Goal: Communication & Community: Answer question/provide support

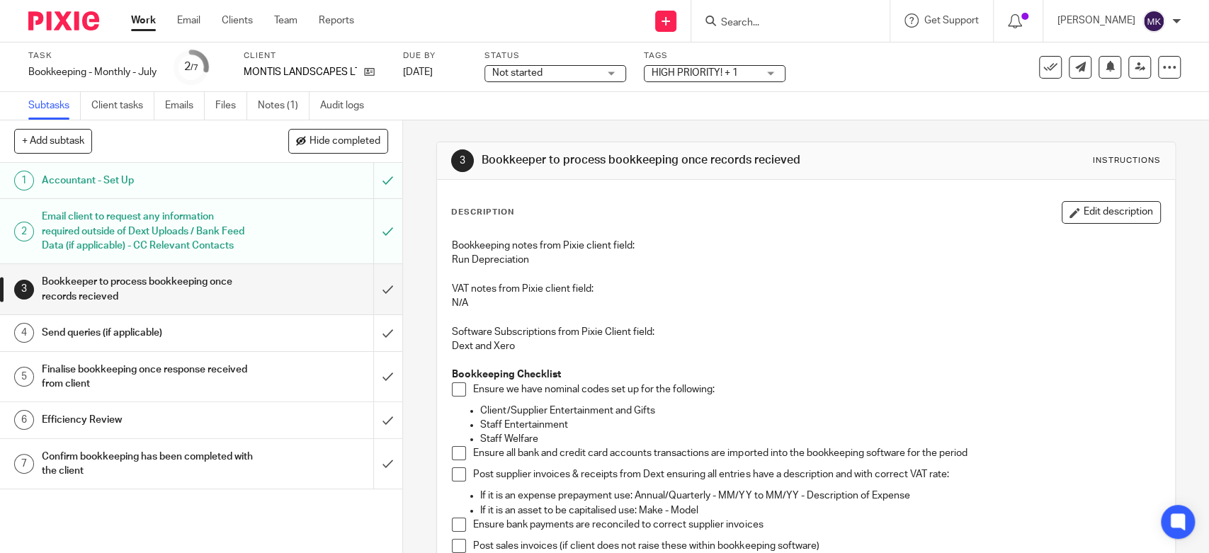
click at [151, 18] on link "Work" at bounding box center [143, 20] width 25 height 14
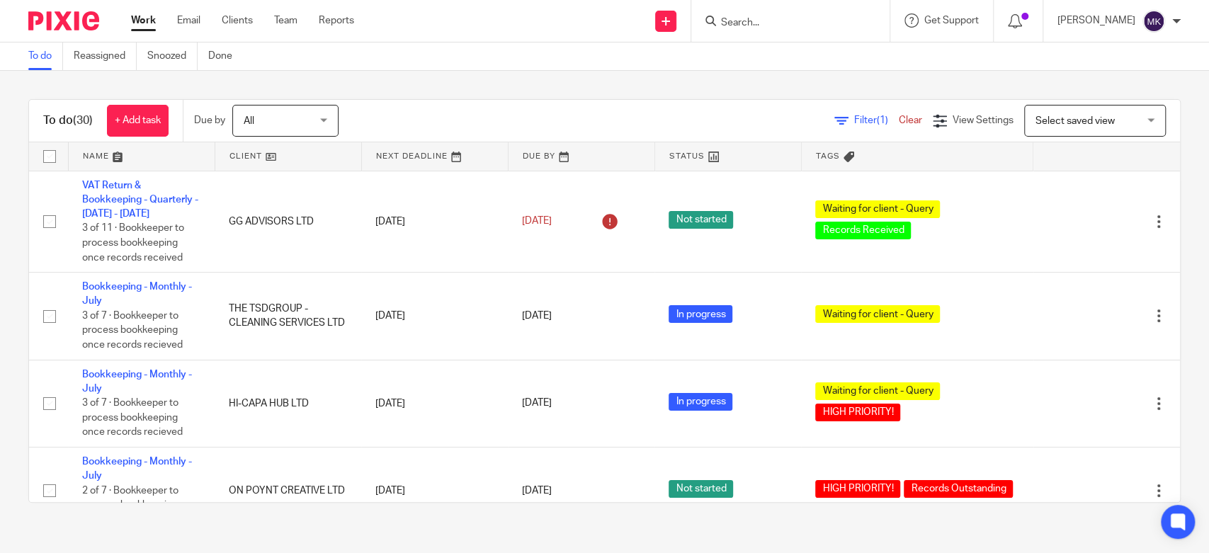
scroll to position [236, 0]
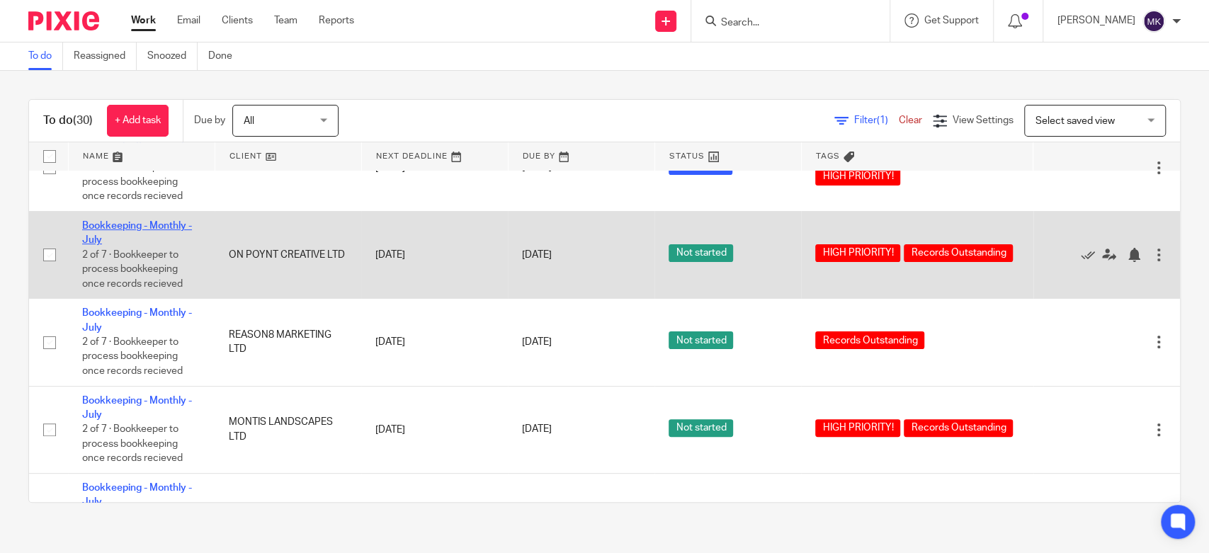
click at [140, 230] on link "Bookkeeping - Monthly - July" at bounding box center [137, 233] width 110 height 24
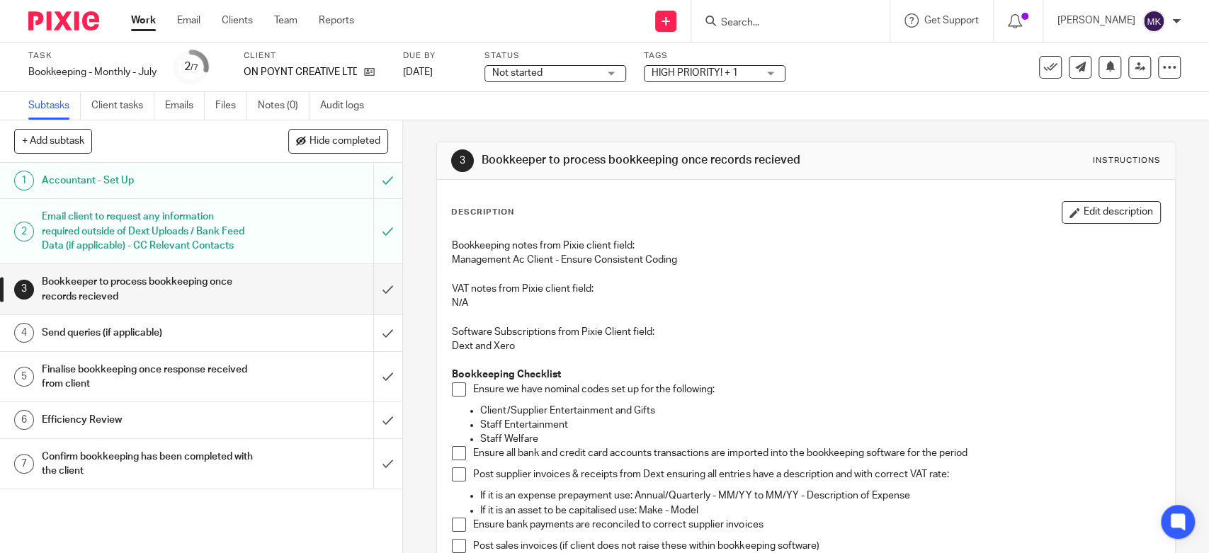
scroll to position [236, 0]
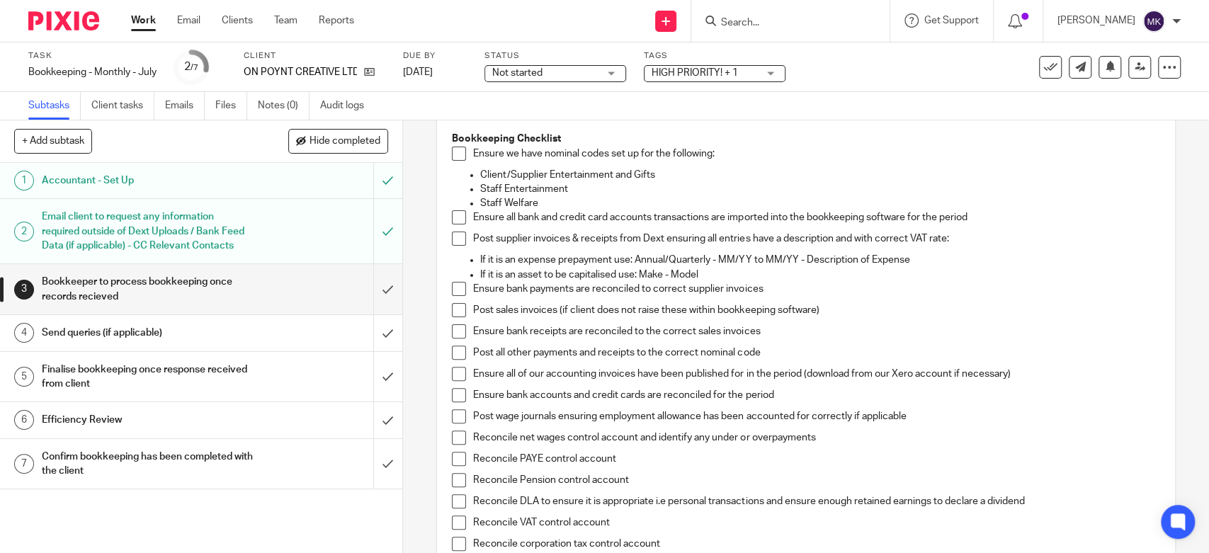
click at [454, 152] on span at bounding box center [459, 154] width 14 height 14
click at [452, 213] on span at bounding box center [459, 217] width 14 height 14
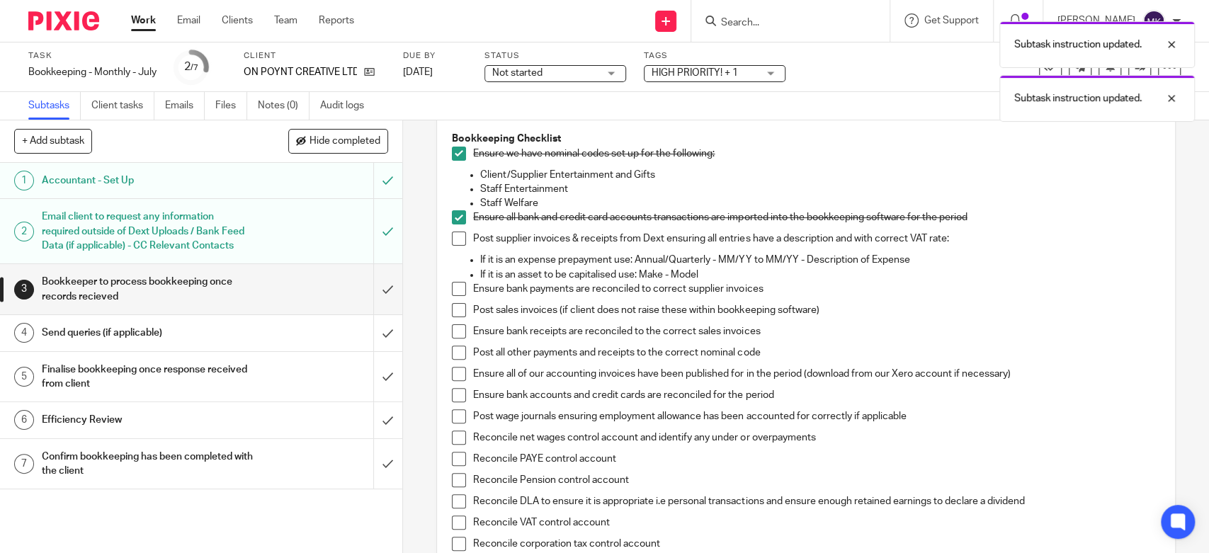
click at [452, 240] on span at bounding box center [459, 239] width 14 height 14
click at [452, 288] on span at bounding box center [459, 289] width 14 height 14
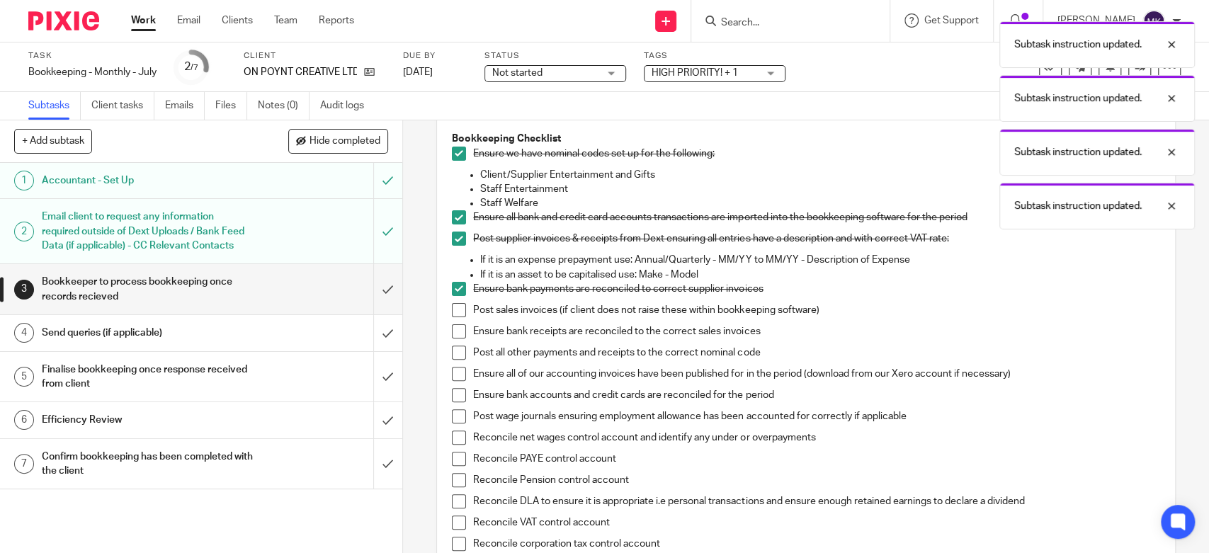
click at [452, 316] on span at bounding box center [459, 310] width 14 height 14
click at [452, 336] on span at bounding box center [459, 331] width 14 height 14
click at [453, 350] on span at bounding box center [459, 353] width 14 height 14
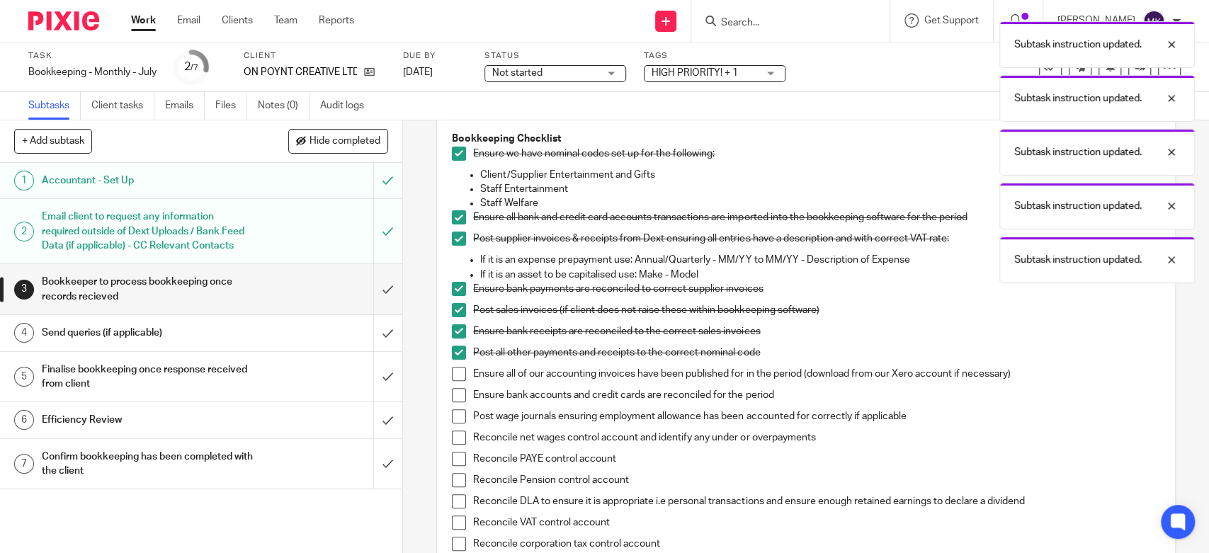
click at [458, 373] on span at bounding box center [459, 374] width 14 height 14
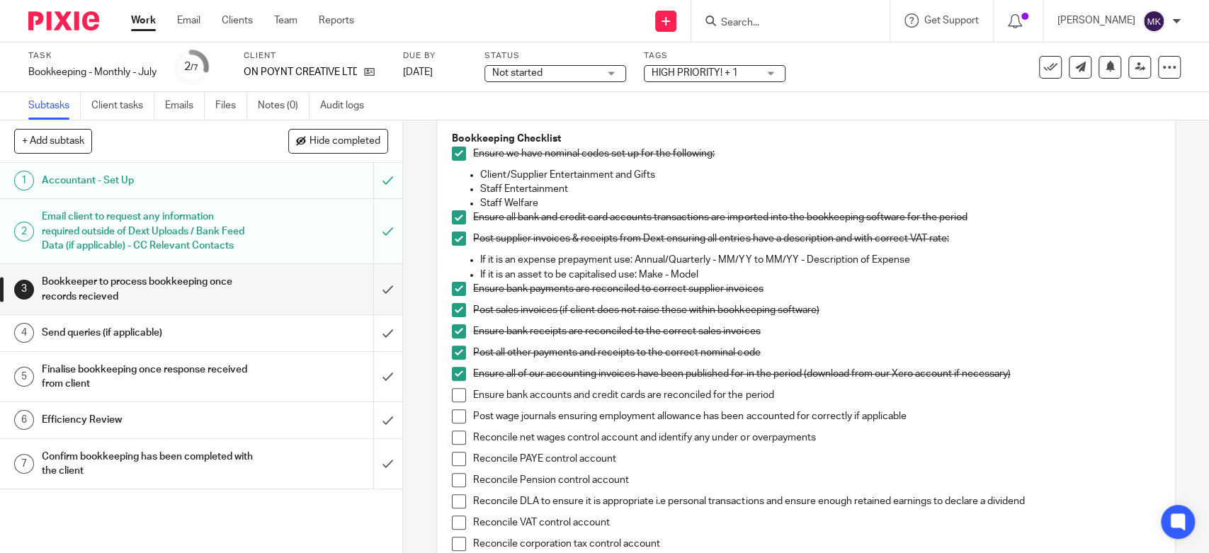
click at [465, 395] on li "Ensure bank accounts and credit cards are reconciled for the period" at bounding box center [806, 398] width 708 height 21
click at [452, 402] on li "Ensure bank accounts and credit cards are reconciled for the period" at bounding box center [806, 398] width 708 height 21
click at [452, 421] on span at bounding box center [459, 416] width 14 height 14
click at [456, 401] on span at bounding box center [459, 395] width 14 height 14
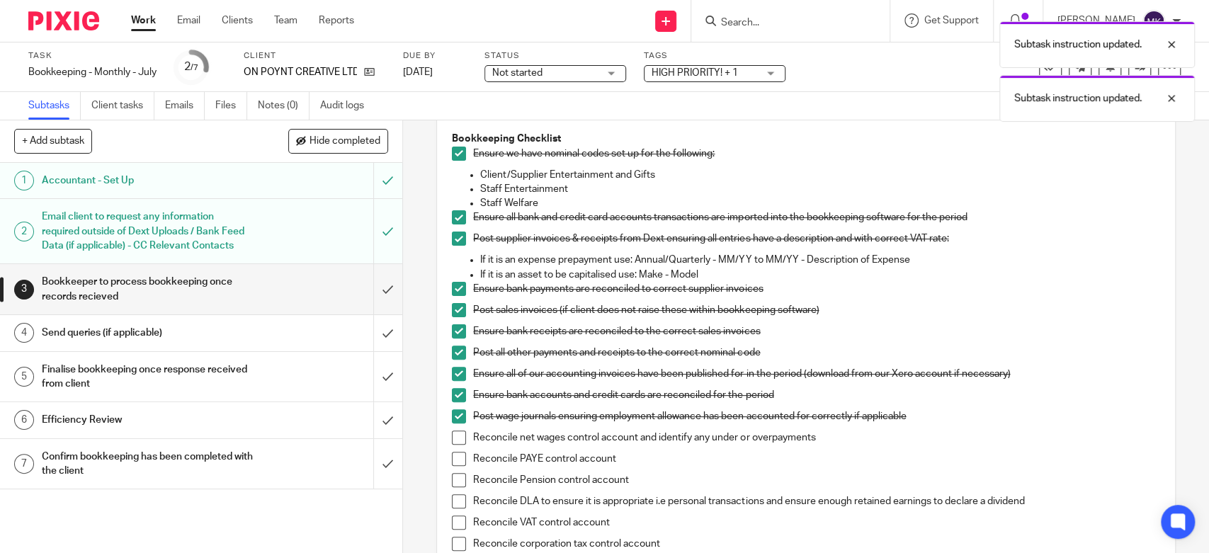
click at [458, 438] on span at bounding box center [459, 438] width 14 height 14
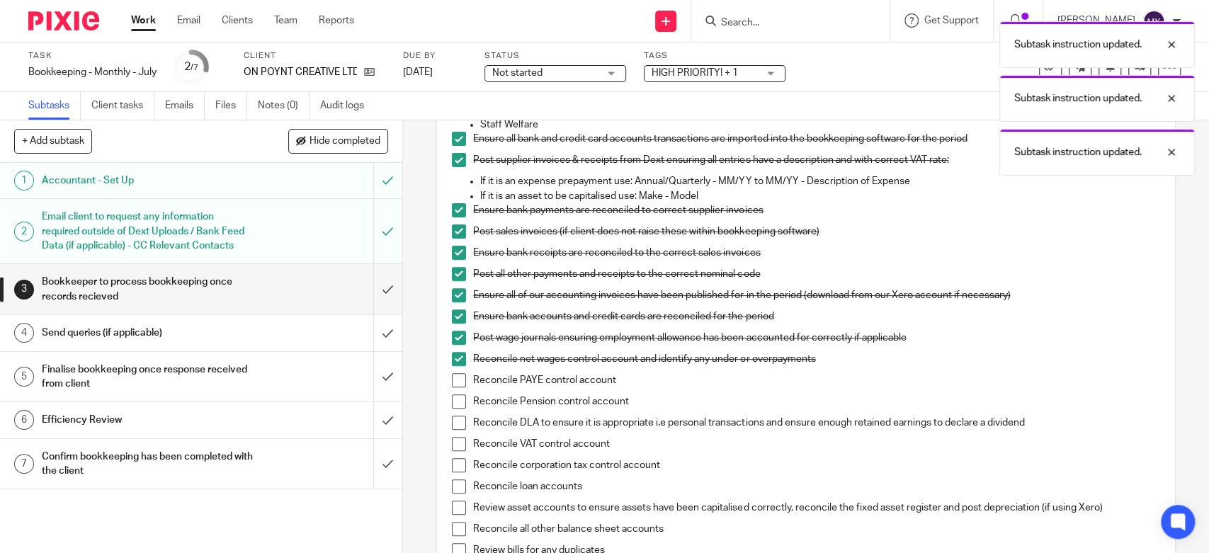
scroll to position [393, 0]
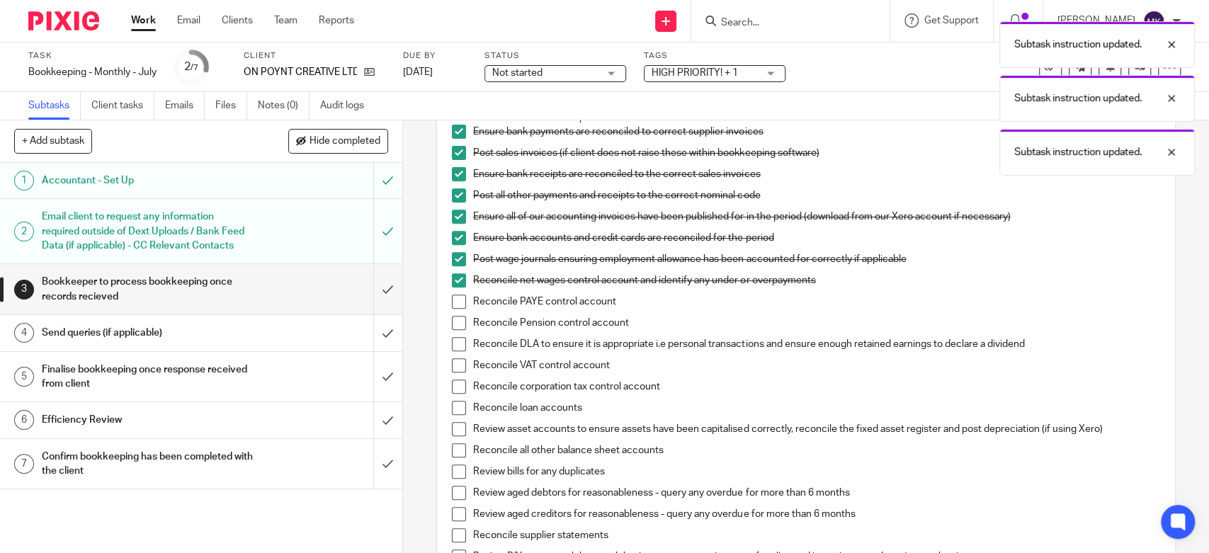
click at [459, 302] on span at bounding box center [459, 302] width 14 height 14
click at [453, 329] on span at bounding box center [459, 323] width 14 height 14
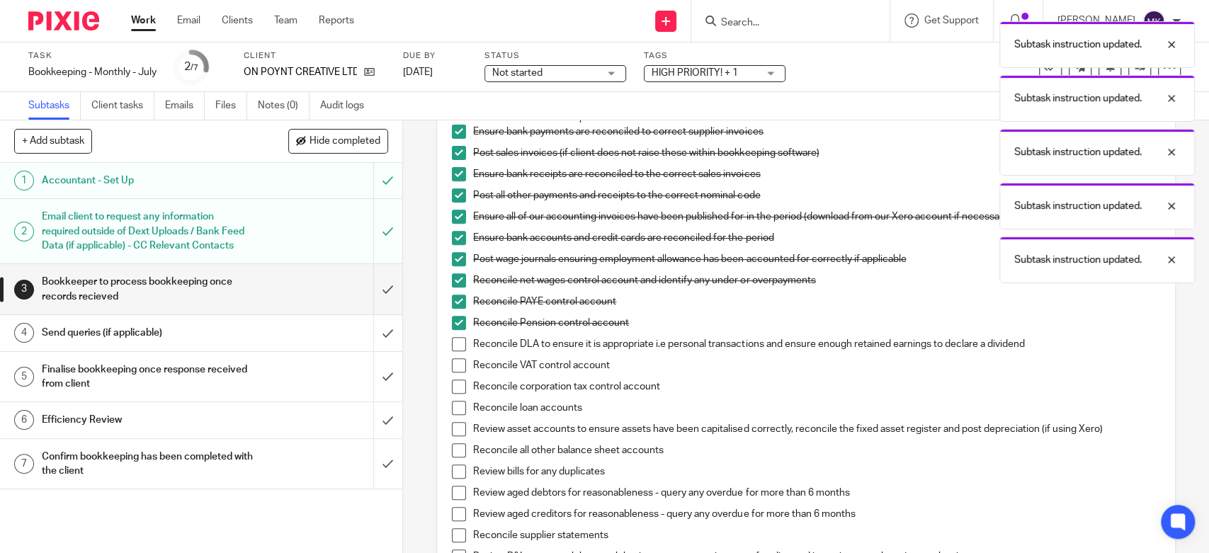
click at [453, 339] on span at bounding box center [459, 344] width 14 height 14
click at [456, 364] on span at bounding box center [459, 365] width 14 height 14
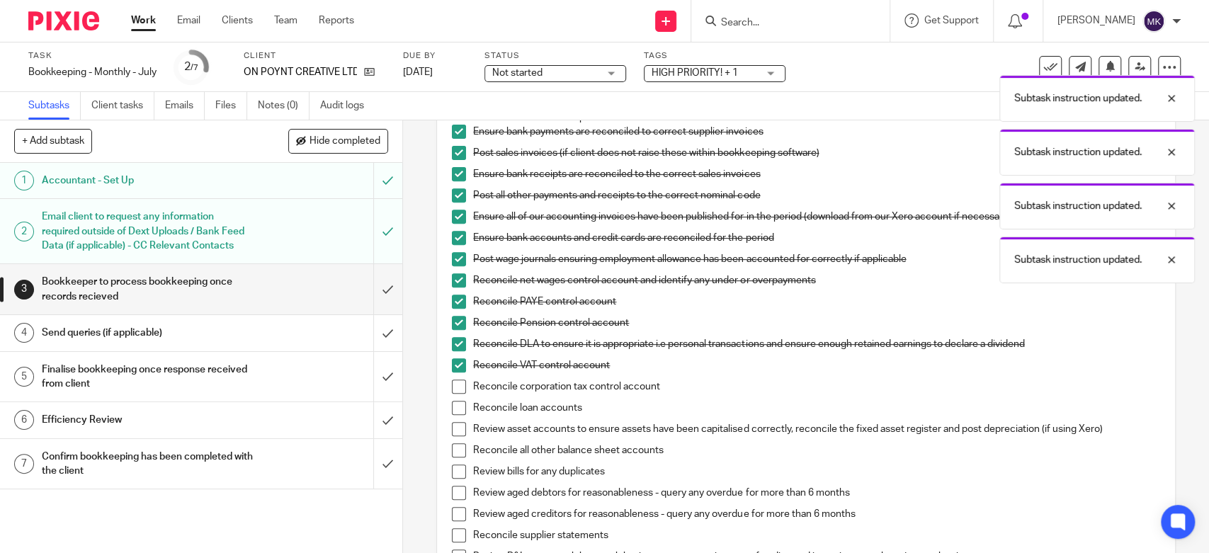
click at [459, 384] on span at bounding box center [459, 387] width 14 height 14
click at [452, 407] on span at bounding box center [459, 408] width 14 height 14
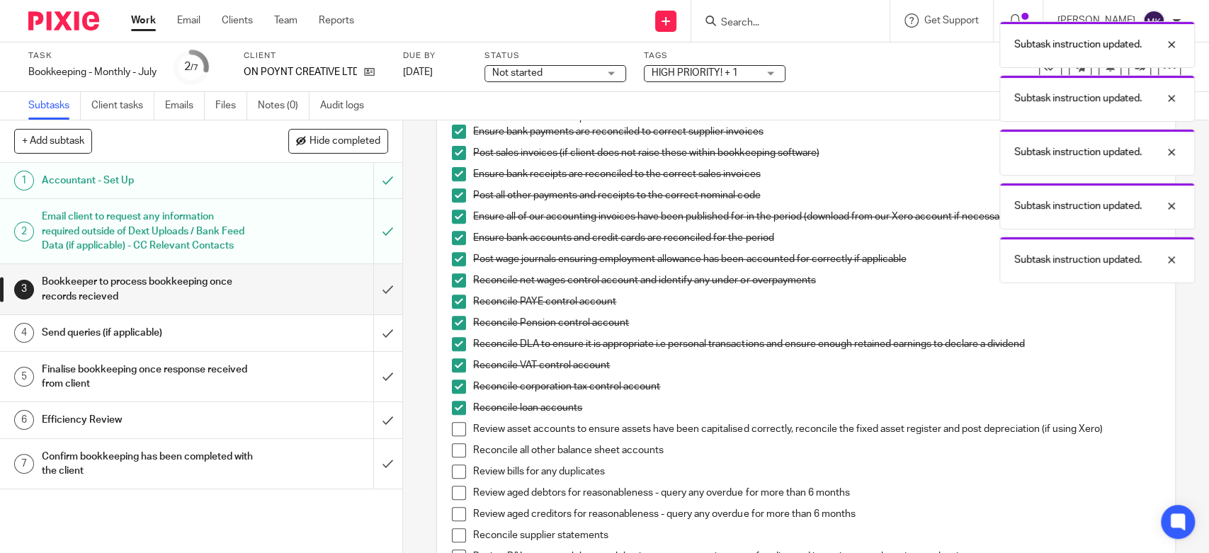
click at [454, 423] on span at bounding box center [459, 429] width 14 height 14
click at [453, 450] on span at bounding box center [459, 450] width 14 height 14
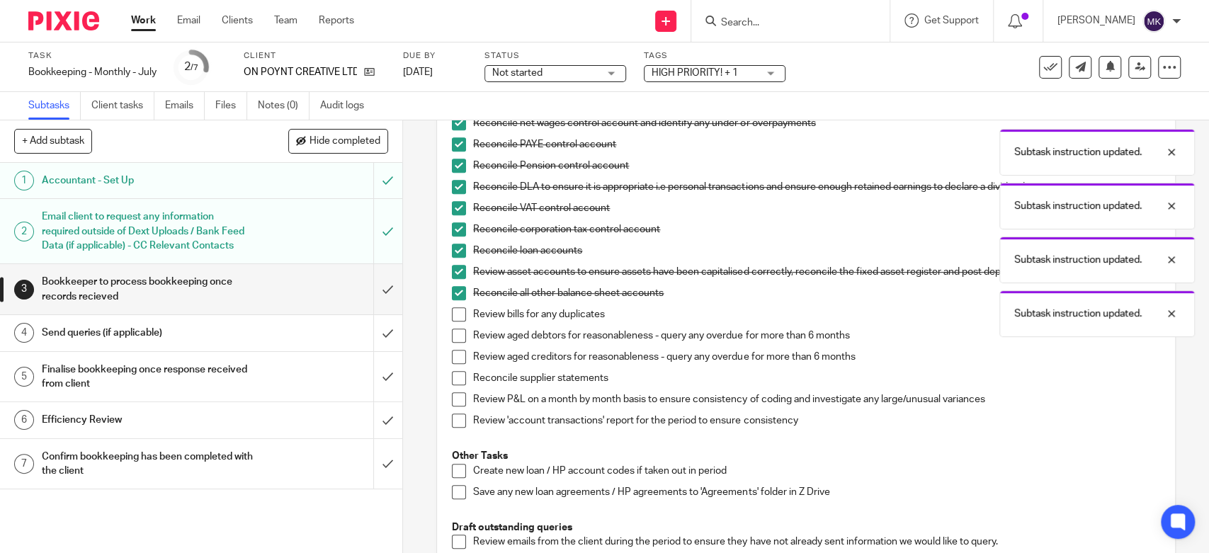
click at [460, 317] on span at bounding box center [459, 314] width 14 height 14
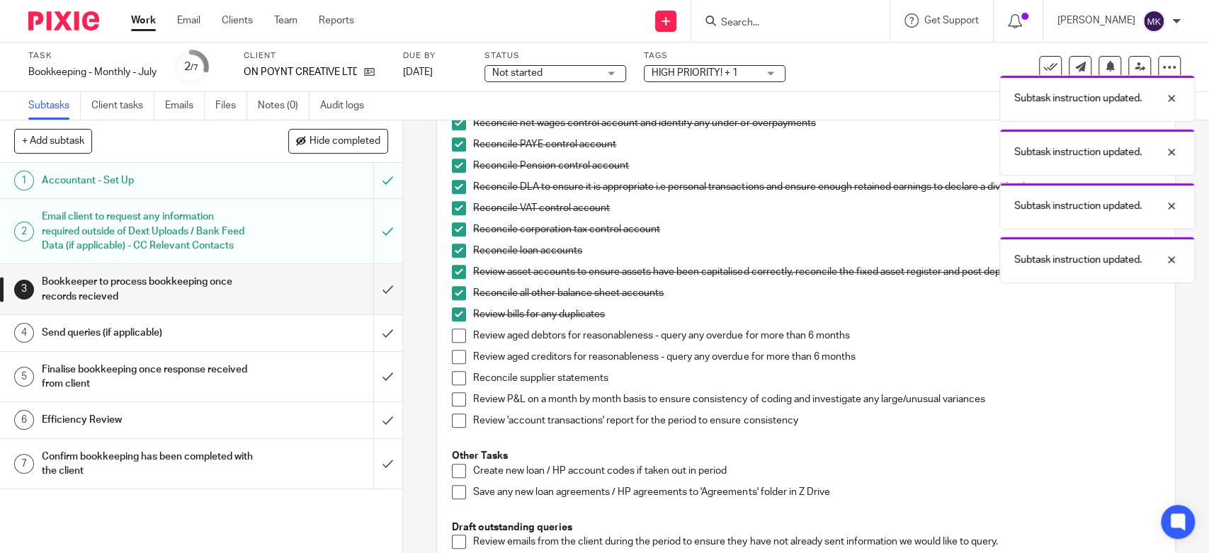
click at [460, 313] on span at bounding box center [459, 314] width 14 height 14
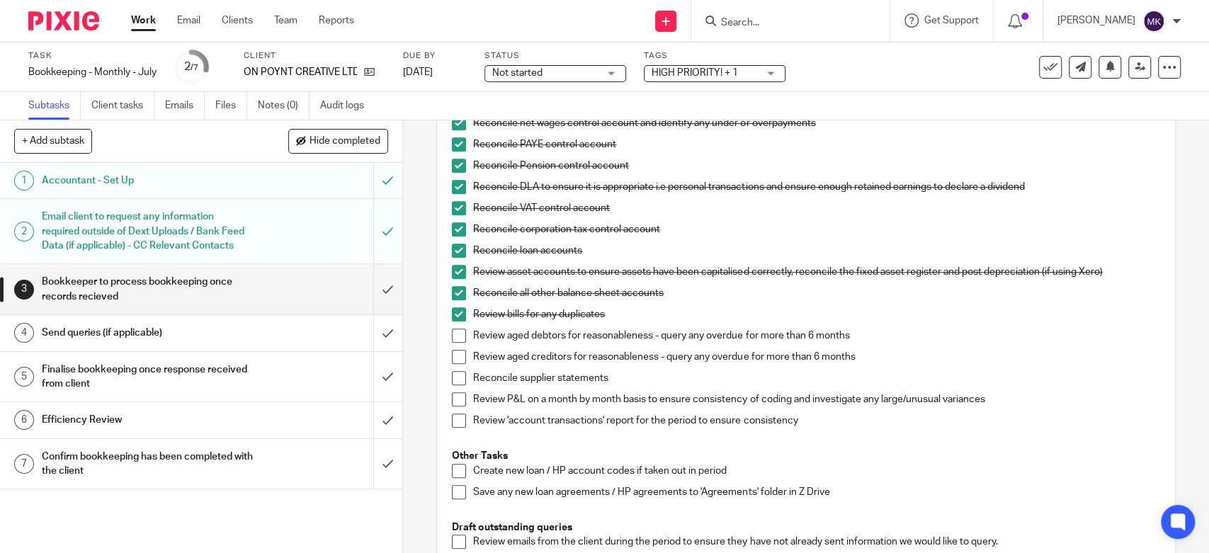
click at [458, 333] on span at bounding box center [459, 336] width 14 height 14
click at [453, 356] on span at bounding box center [459, 357] width 14 height 14
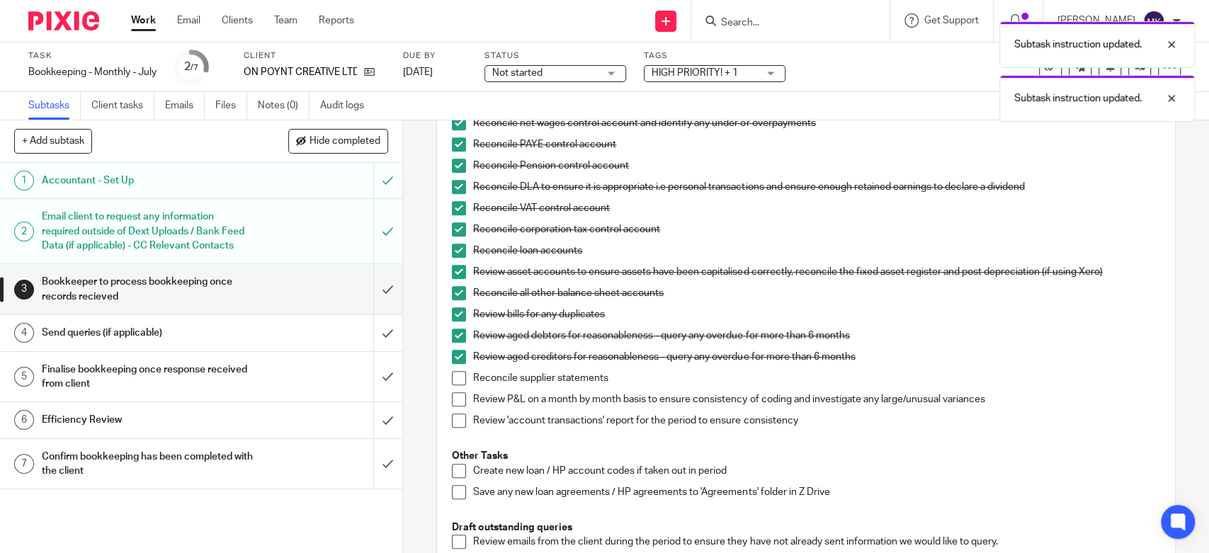
click at [453, 384] on li "Reconcile supplier statements" at bounding box center [806, 381] width 708 height 21
click at [453, 380] on span at bounding box center [459, 378] width 14 height 14
click at [453, 395] on span at bounding box center [459, 399] width 14 height 14
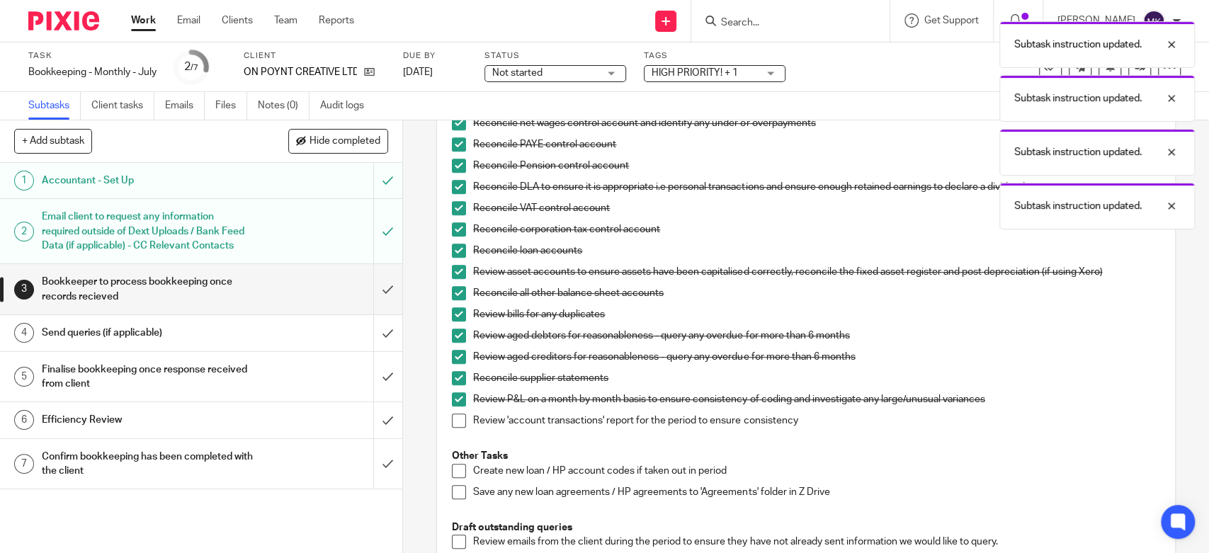
click at [453, 417] on span at bounding box center [459, 421] width 14 height 14
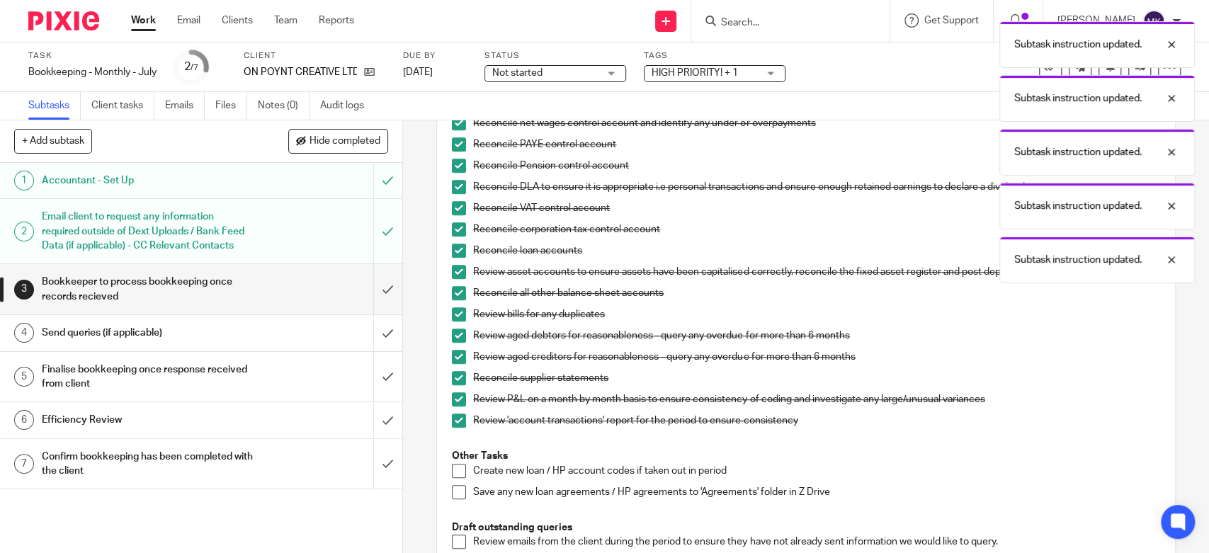
scroll to position [708, 0]
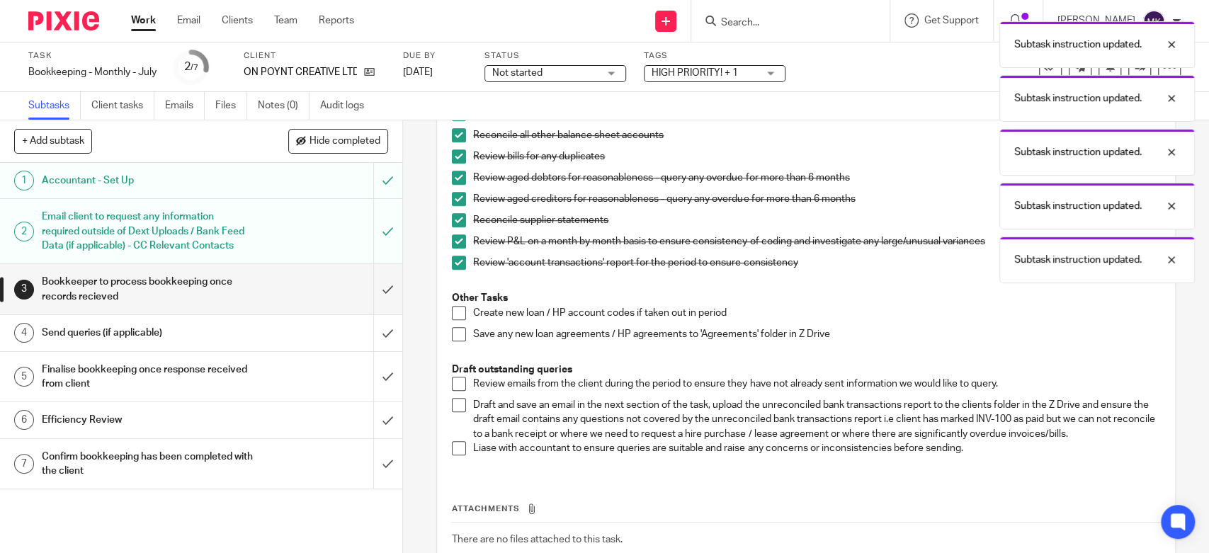
click at [452, 375] on p "Draft outstanding queries" at bounding box center [806, 370] width 708 height 14
click at [455, 394] on li "Review emails from the client during the period to ensure they have not already…" at bounding box center [806, 387] width 708 height 21
click at [454, 399] on span at bounding box center [459, 405] width 14 height 14
click at [452, 378] on span at bounding box center [459, 384] width 14 height 14
click at [453, 445] on span at bounding box center [459, 448] width 14 height 14
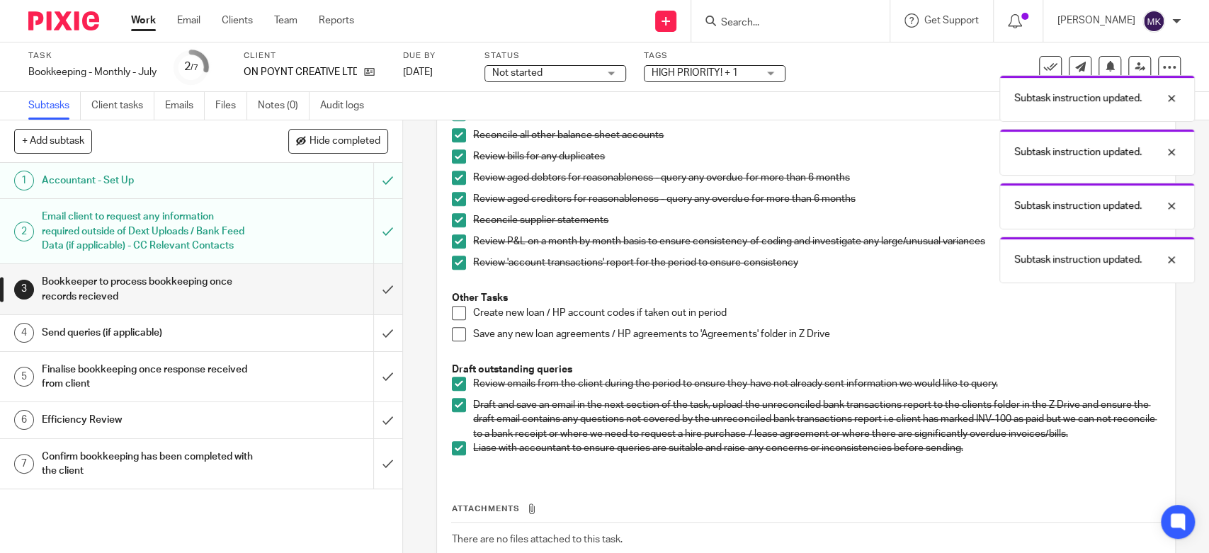
click at [188, 344] on h1 "Send queries (if applicable)" at bounding box center [148, 332] width 212 height 21
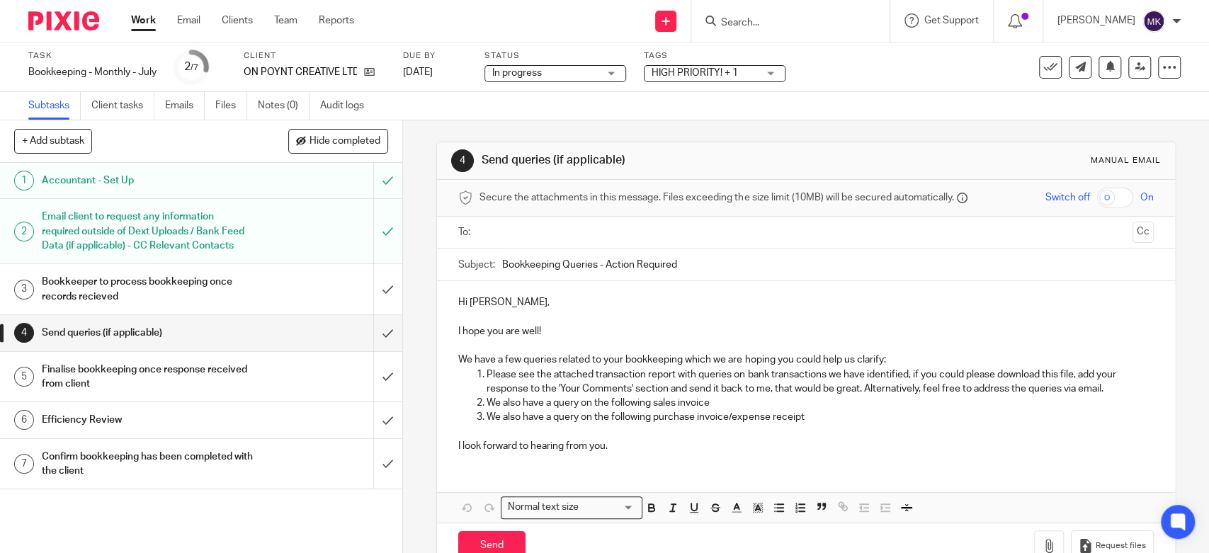
click at [671, 75] on span "HIGH PRIORITY! + 1" at bounding box center [695, 73] width 86 height 10
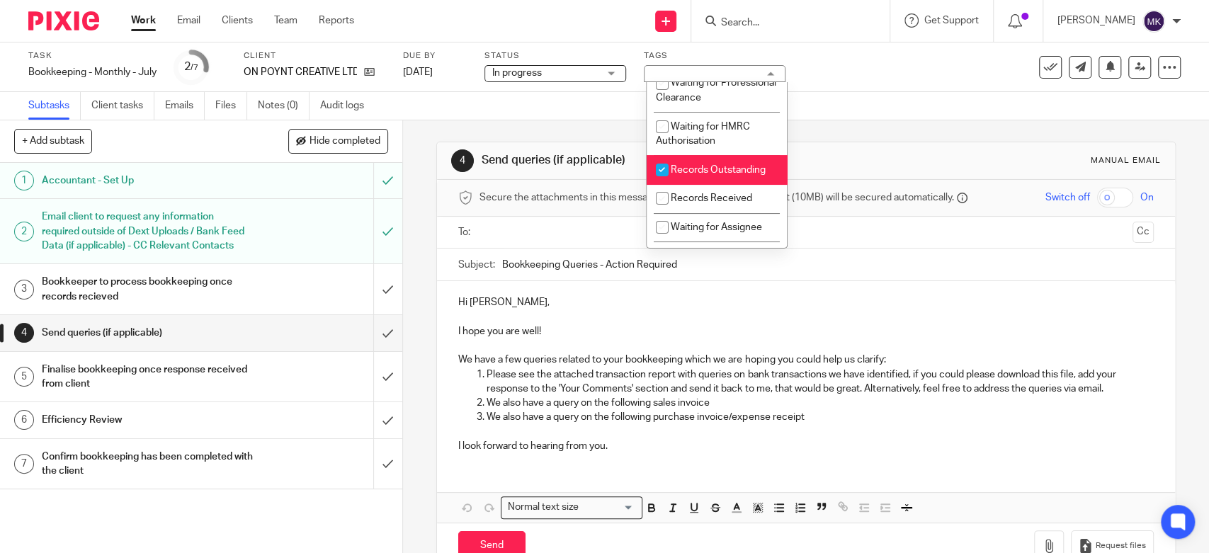
scroll to position [236, 0]
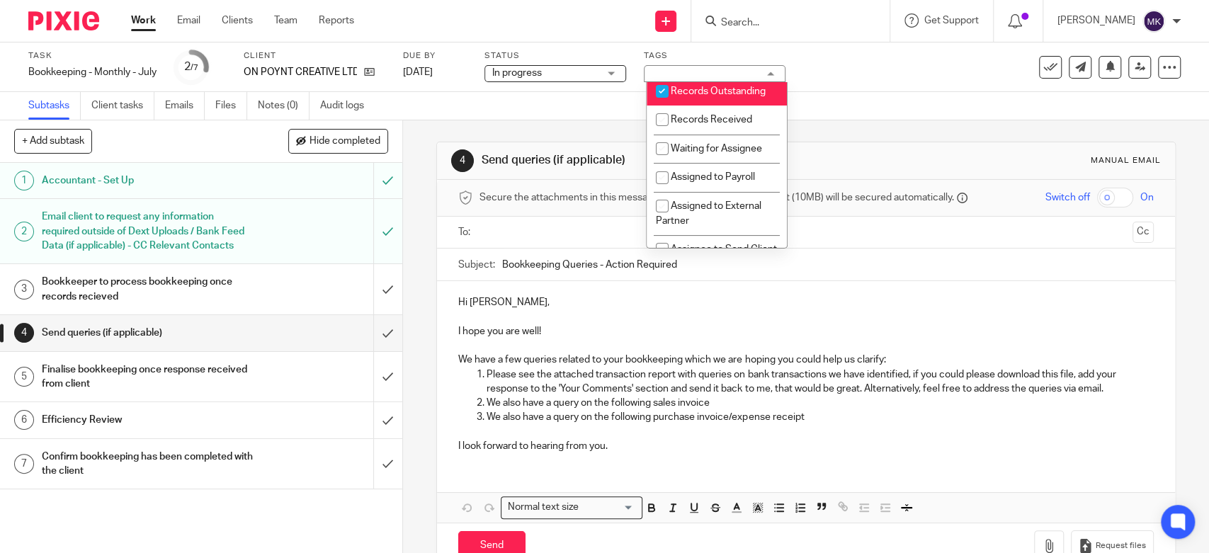
click at [696, 96] on span "Records Outstanding" at bounding box center [718, 91] width 95 height 10
checkbox input "false"
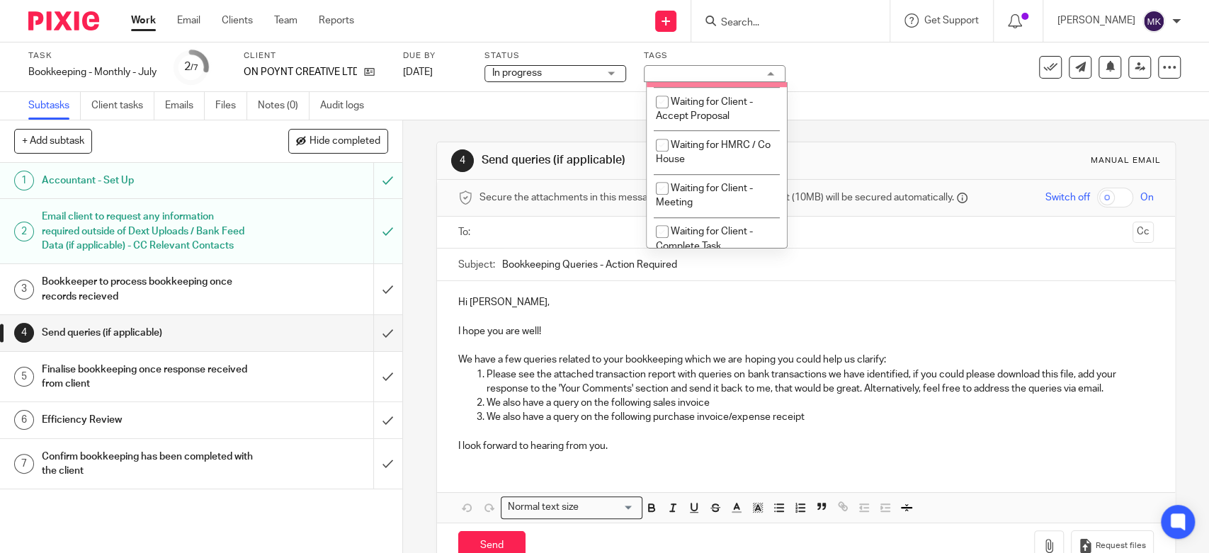
scroll to position [708, 0]
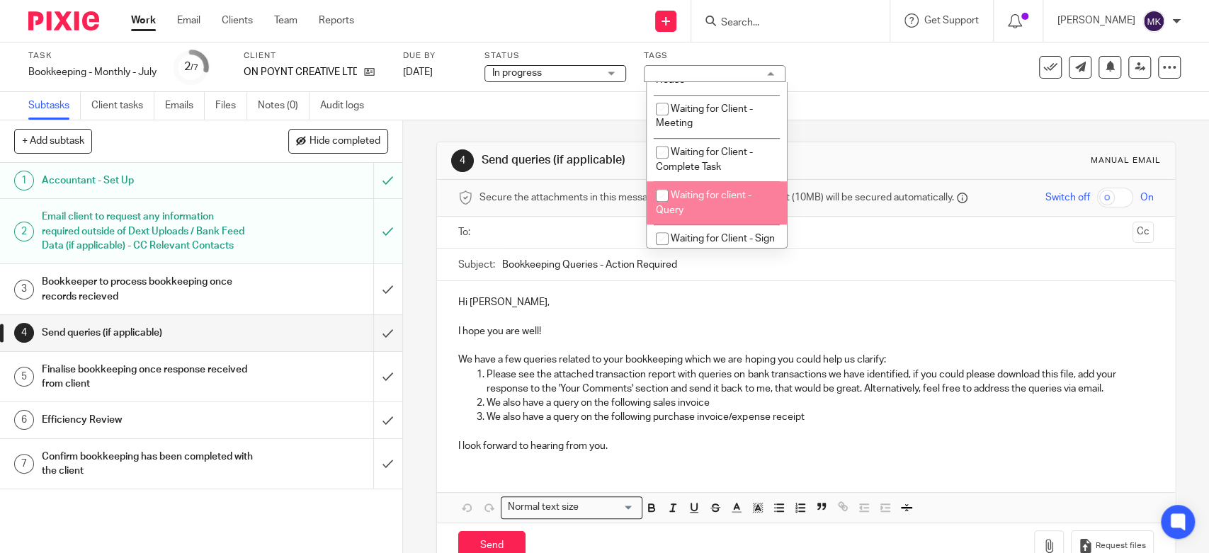
click at [693, 225] on li "Waiting for client - Query" at bounding box center [717, 202] width 140 height 43
checkbox input "true"
drag, startPoint x: 588, startPoint y: 316, endPoint x: 785, endPoint y: 399, distance: 213.7
click at [589, 316] on p at bounding box center [805, 317] width 695 height 14
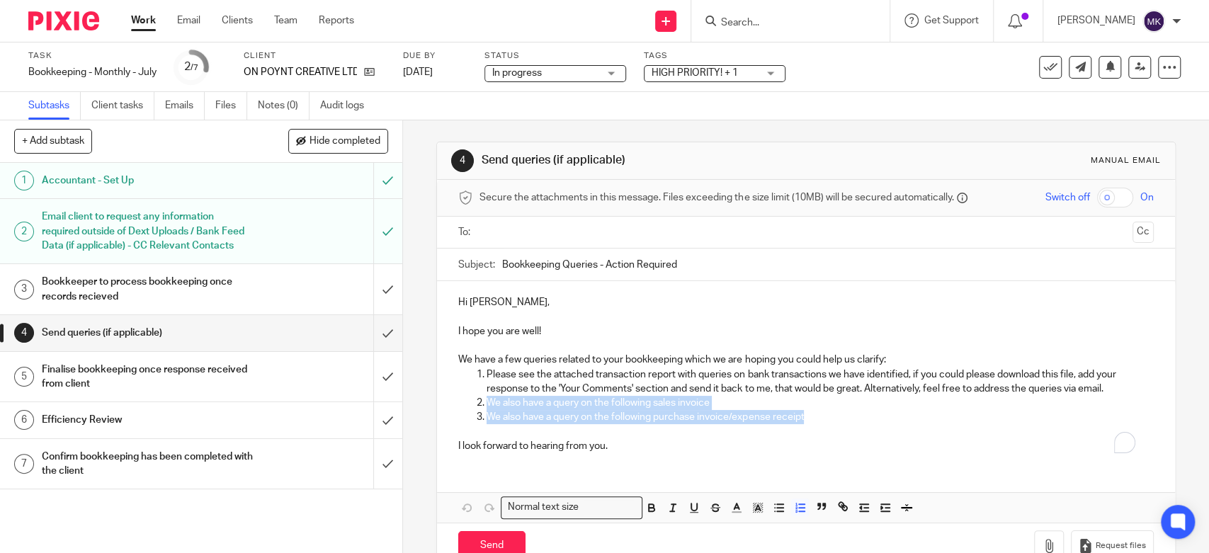
drag, startPoint x: 805, startPoint y: 413, endPoint x: 464, endPoint y: 409, distance: 340.8
click at [464, 409] on ol "Please see the attached transaction report with queries on bank transactions we…" at bounding box center [805, 396] width 695 height 57
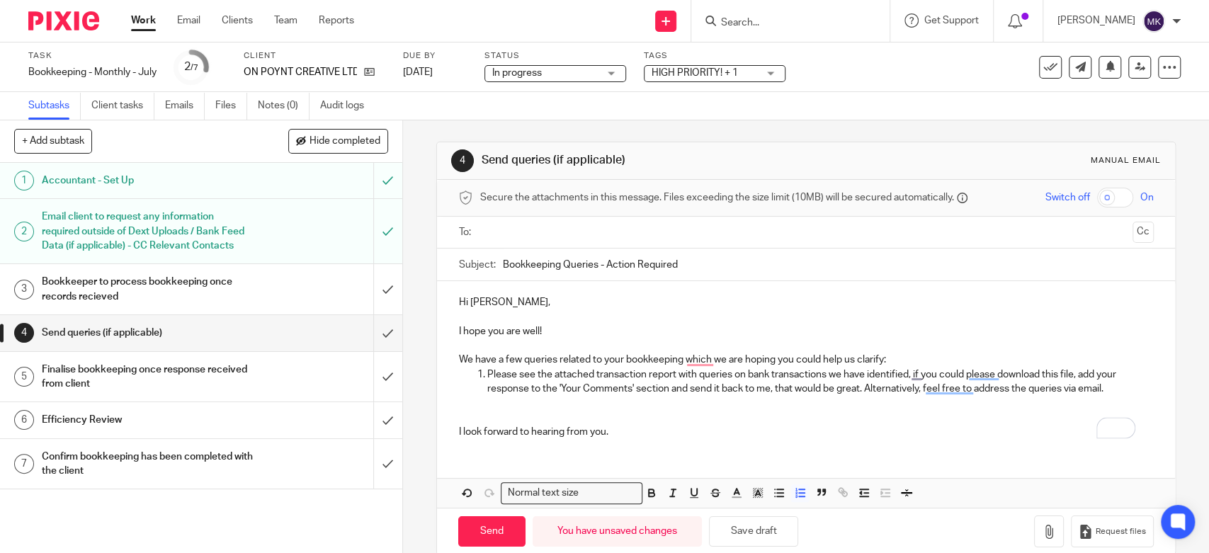
click at [910, 356] on p "We have a few queries related to your bookkeeping which we are hoping you could…" at bounding box center [805, 360] width 695 height 14
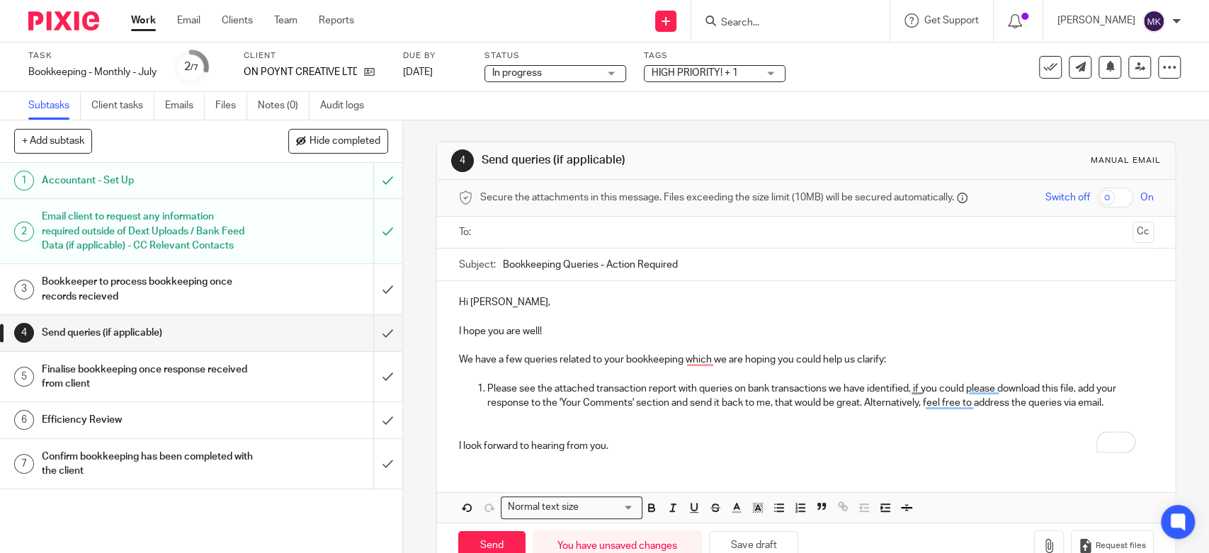
click at [640, 245] on div at bounding box center [806, 233] width 651 height 32
click at [640, 242] on ul at bounding box center [806, 232] width 651 height 23
click at [640, 234] on input "text" at bounding box center [806, 233] width 642 height 16
click at [481, 305] on p "Hi Daniel," at bounding box center [805, 305] width 695 height 14
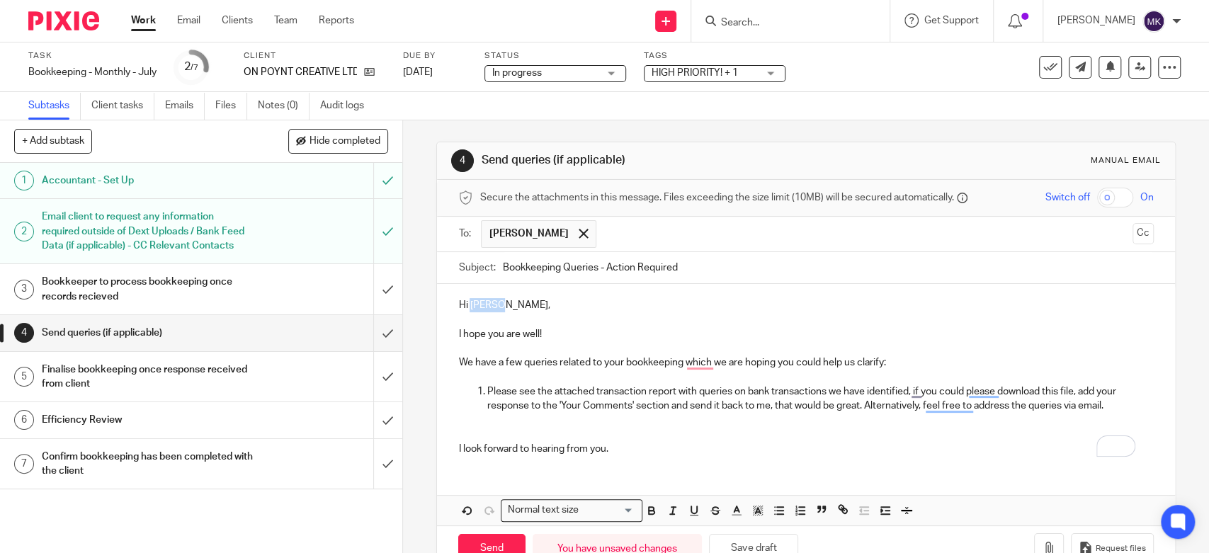
click at [481, 305] on p "Hi Daniel," at bounding box center [805, 305] width 695 height 14
click at [703, 431] on p "To enrich screen reader interactions, please activate Accessibility in Grammarl…" at bounding box center [805, 435] width 695 height 14
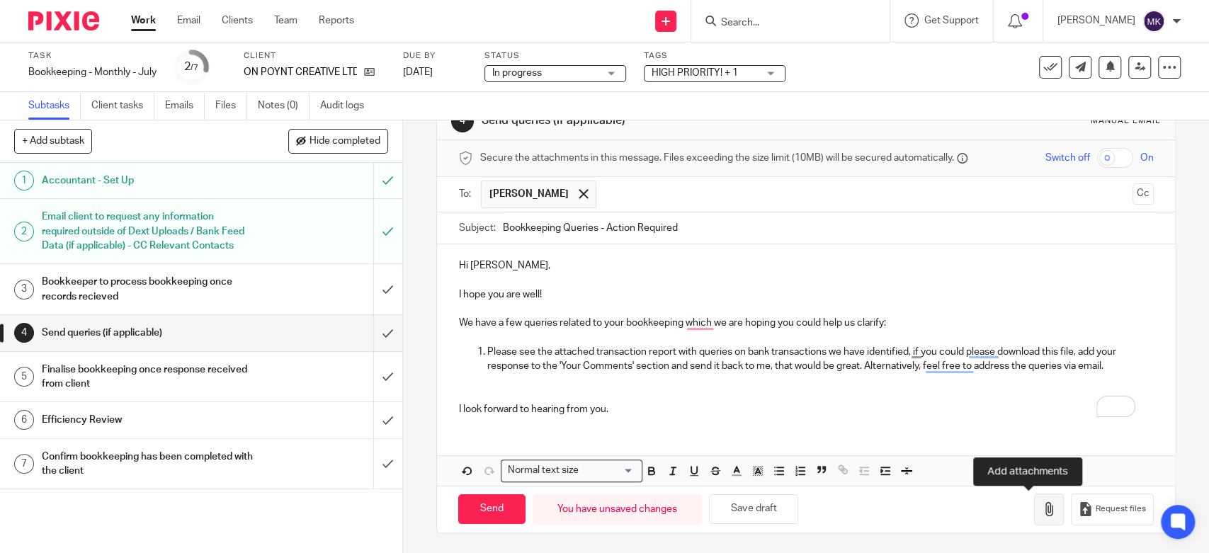
click at [1034, 516] on button "button" at bounding box center [1049, 510] width 30 height 32
click at [1034, 505] on button "button" at bounding box center [1049, 510] width 30 height 32
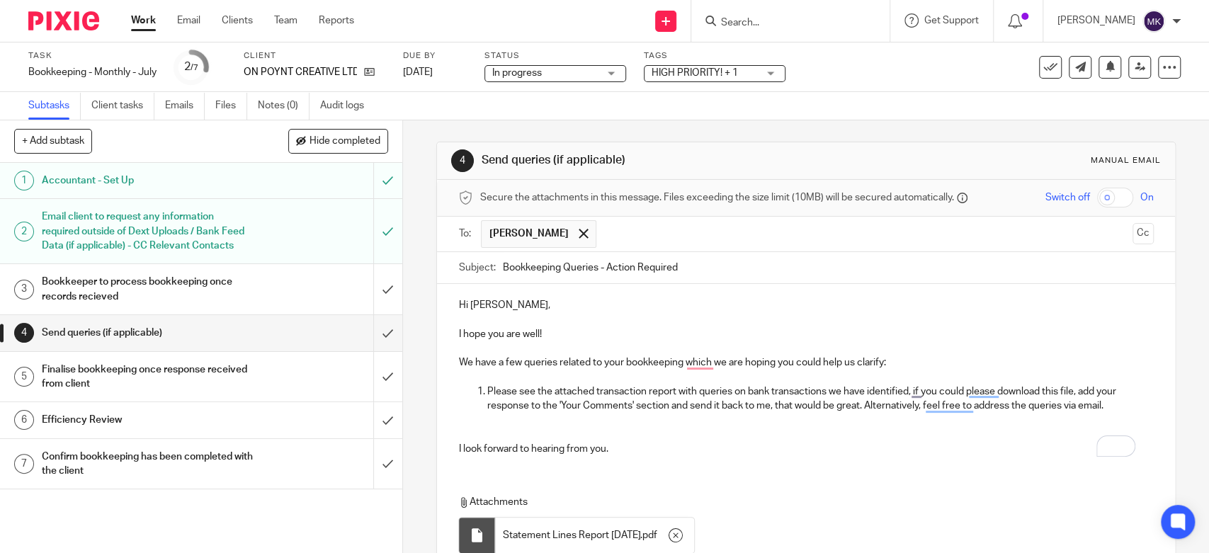
scroll to position [119, 0]
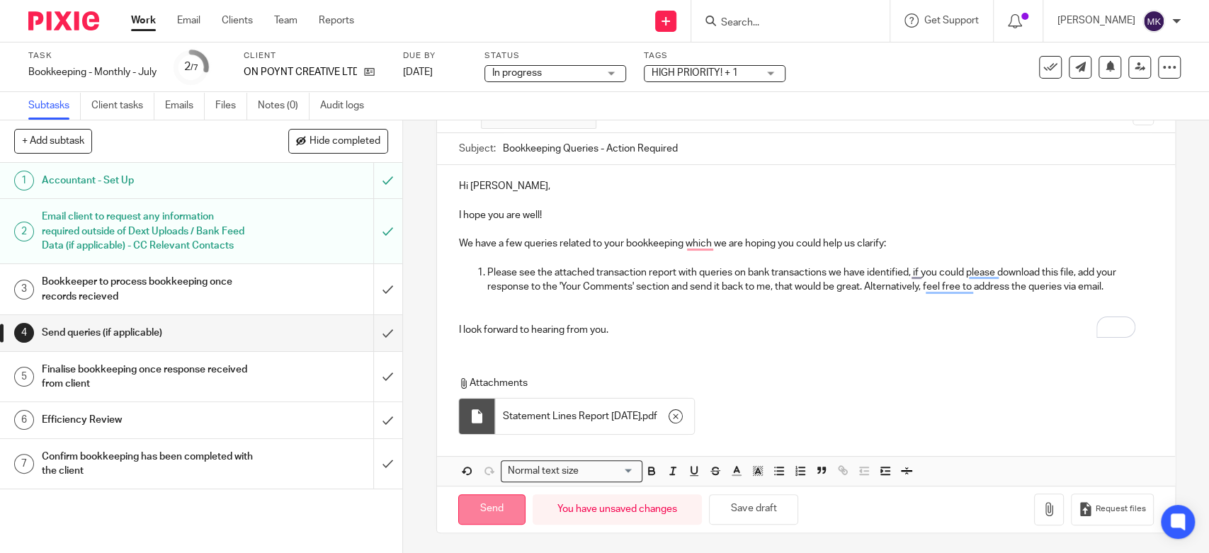
click at [496, 504] on input "Send" at bounding box center [491, 509] width 67 height 30
type input "Sent"
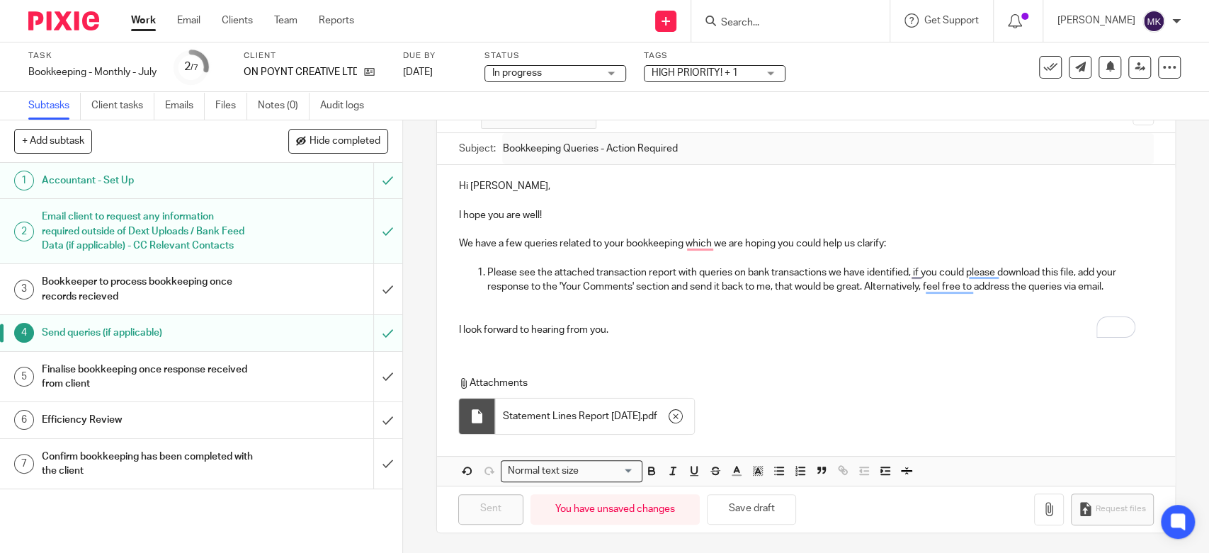
click at [135, 27] on link "Work" at bounding box center [143, 20] width 25 height 14
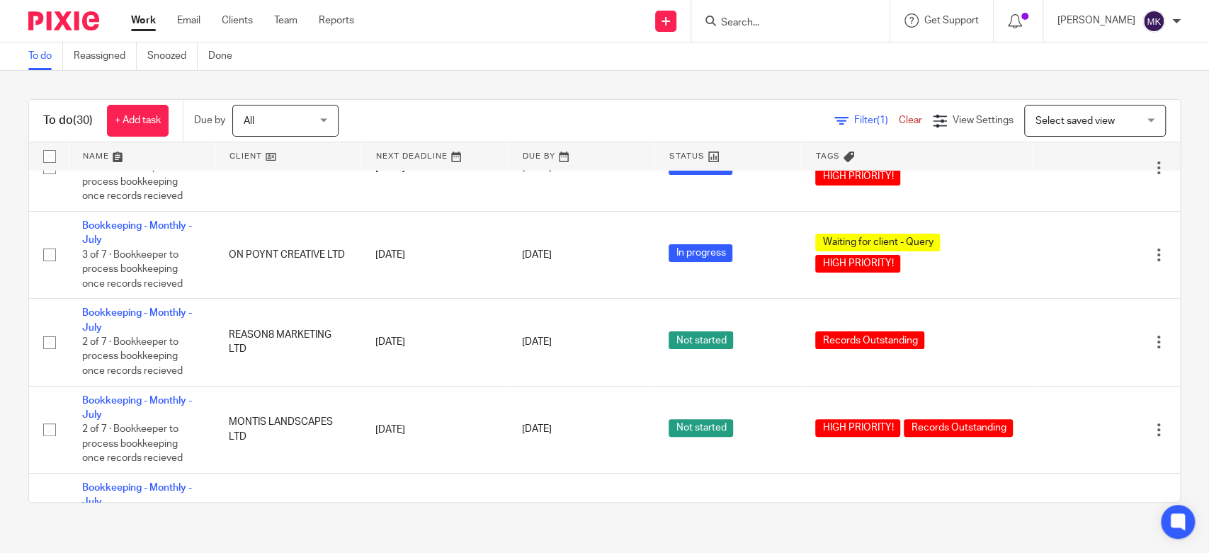
scroll to position [315, 0]
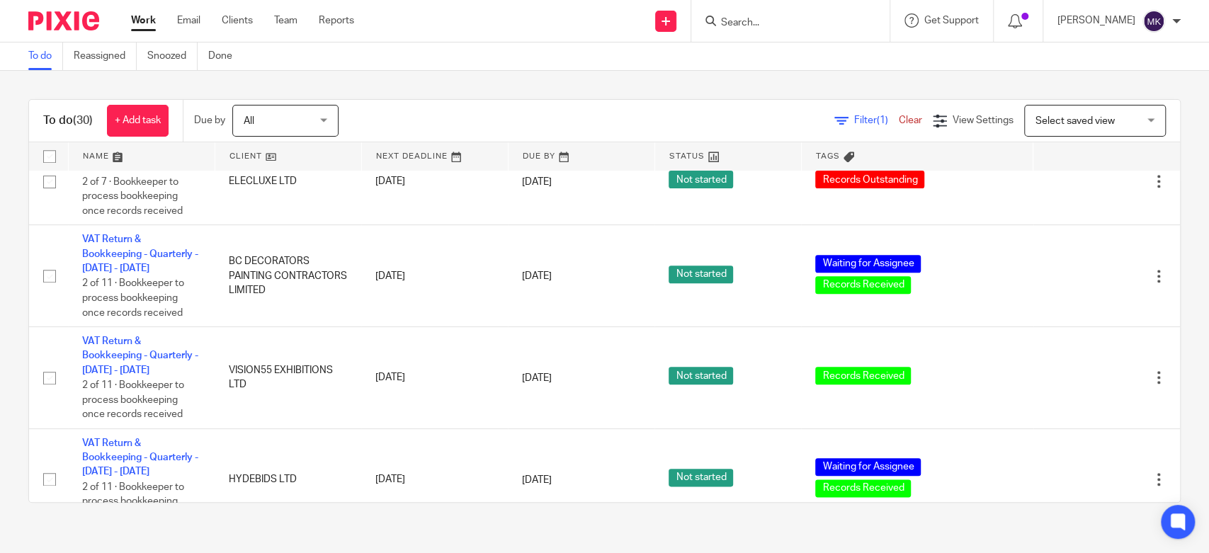
scroll to position [1102, 0]
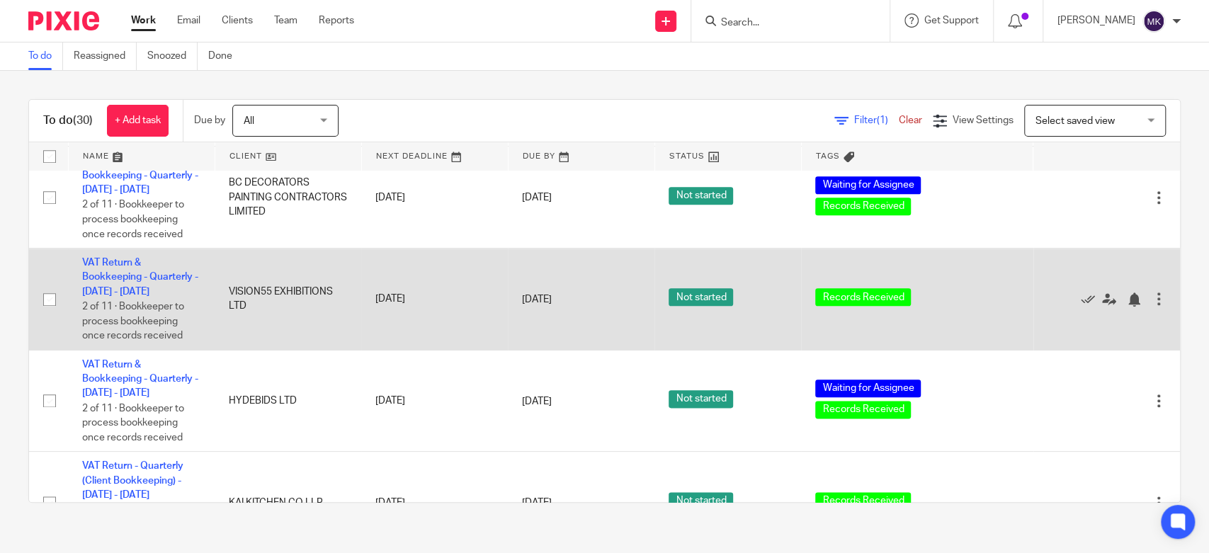
click at [129, 275] on td "VAT Return & Bookkeeping - Quarterly - [DATE] - [DATE] 2 of 11 · Bookkeeper to …" at bounding box center [141, 300] width 147 height 102
click at [125, 279] on link "VAT Return & Bookkeeping - Quarterly - [DATE] - [DATE]" at bounding box center [140, 277] width 116 height 39
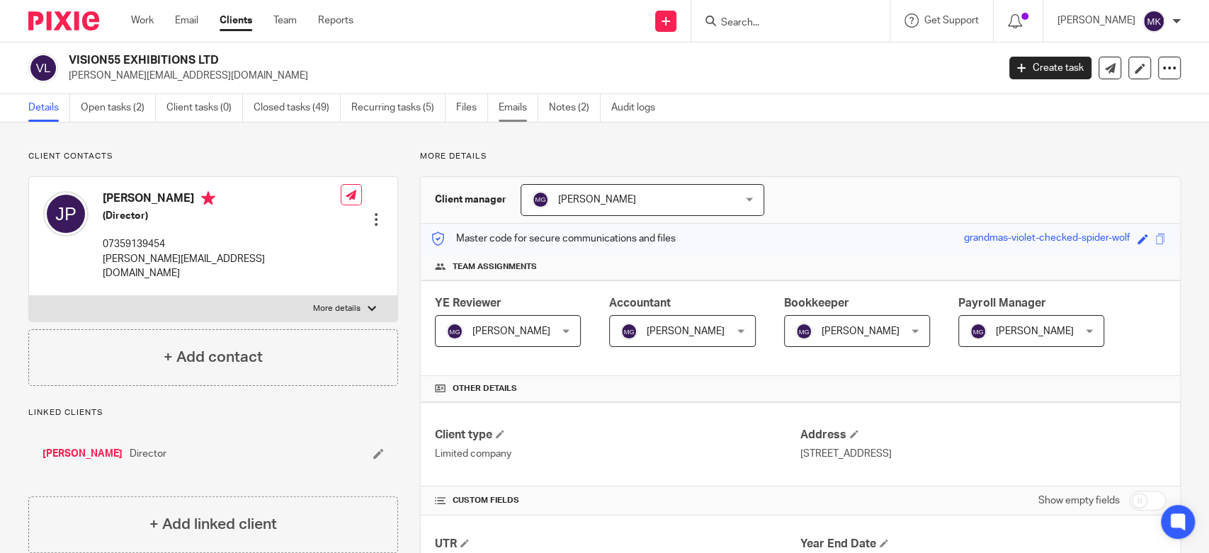
click at [502, 108] on link "Emails" at bounding box center [519, 108] width 40 height 28
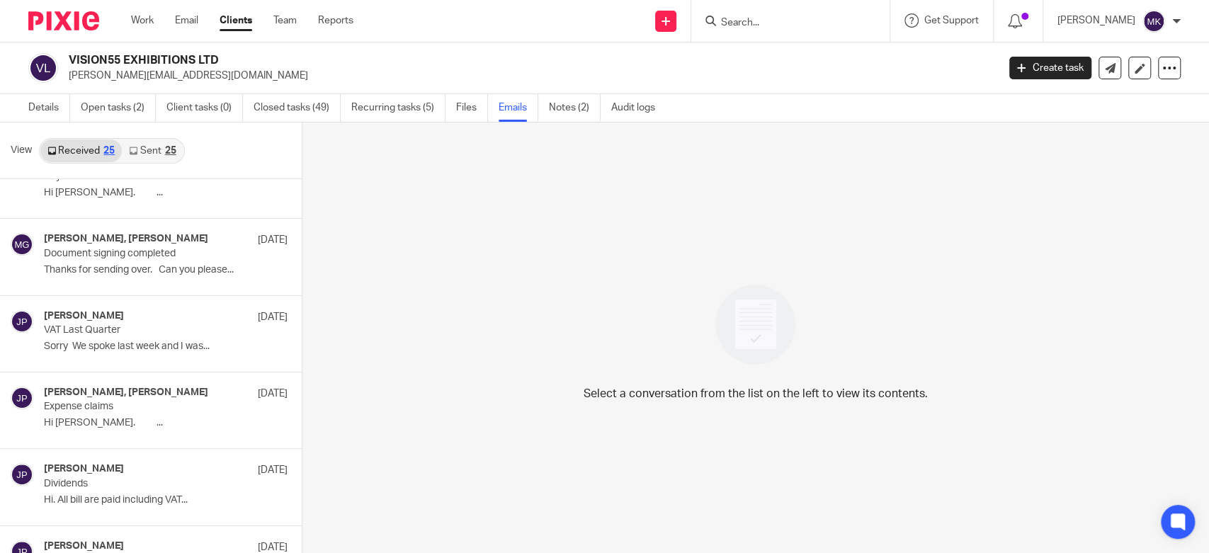
scroll to position [1574, 0]
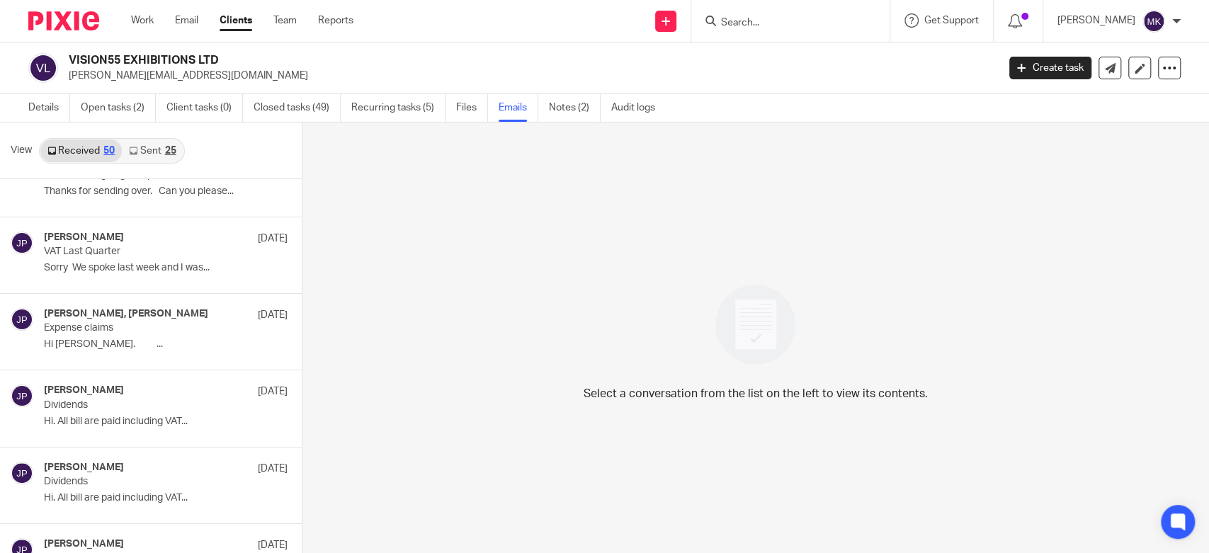
click at [153, 160] on link "Sent 25" at bounding box center [152, 151] width 61 height 23
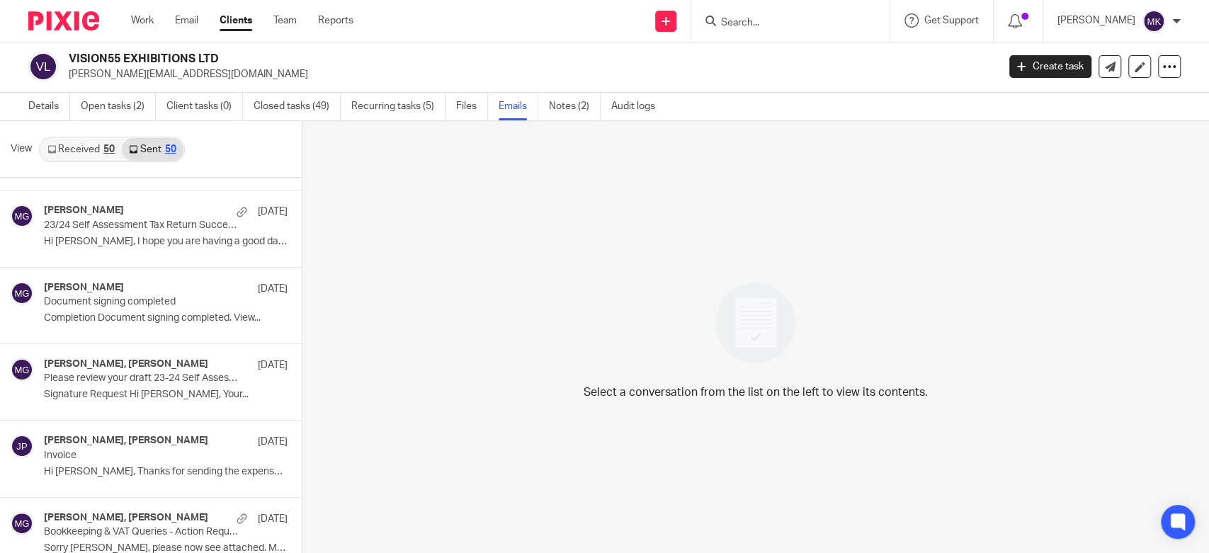
scroll to position [2676, 0]
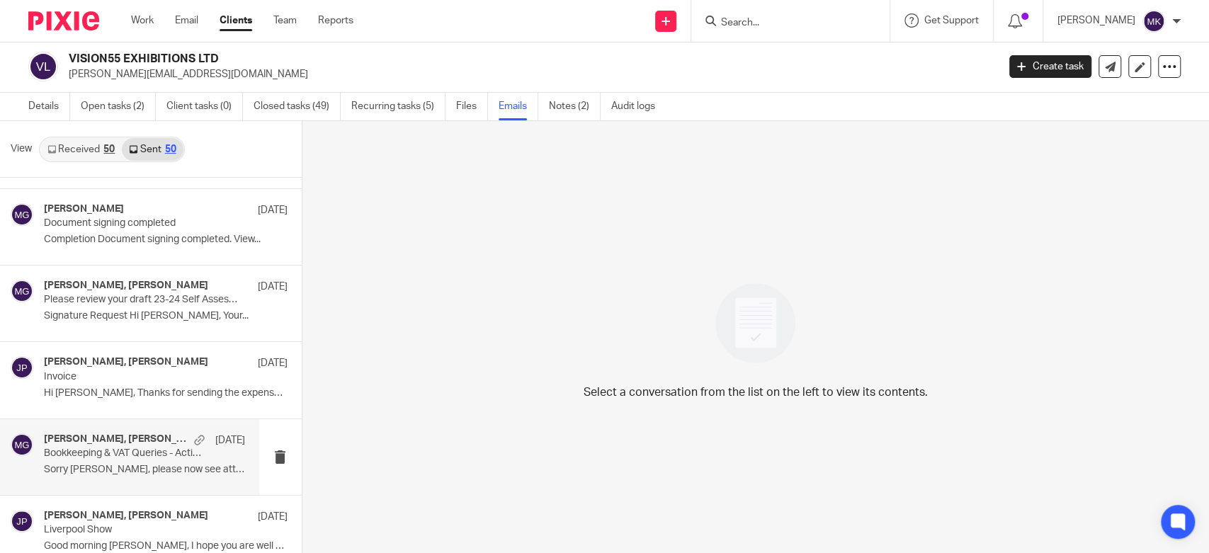
click at [103, 464] on p "Sorry [PERSON_NAME], please now see attached. Many..." at bounding box center [144, 470] width 201 height 12
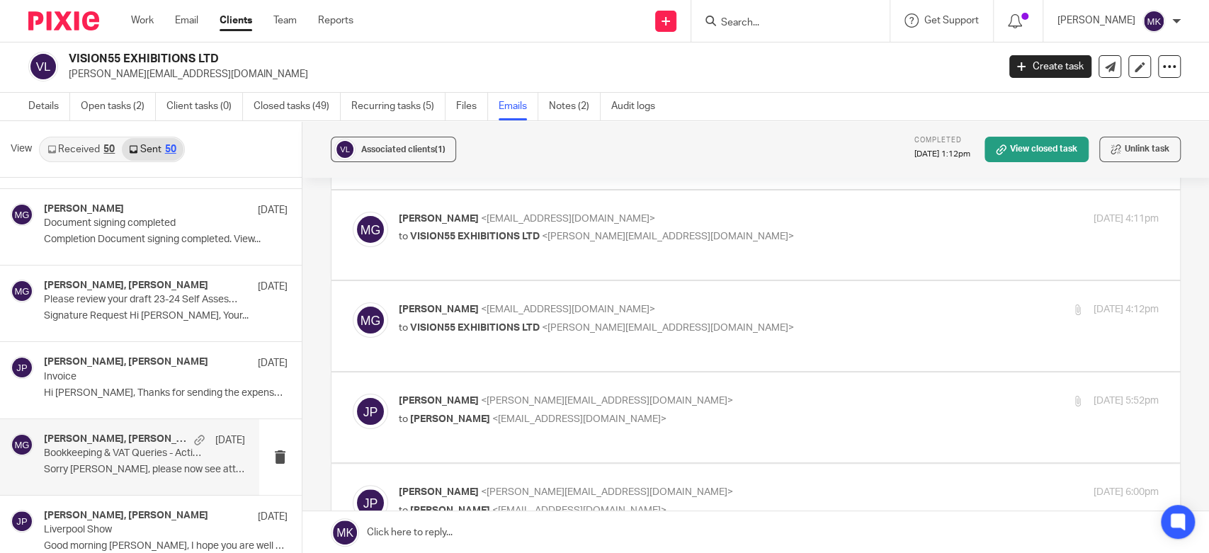
scroll to position [0, 0]
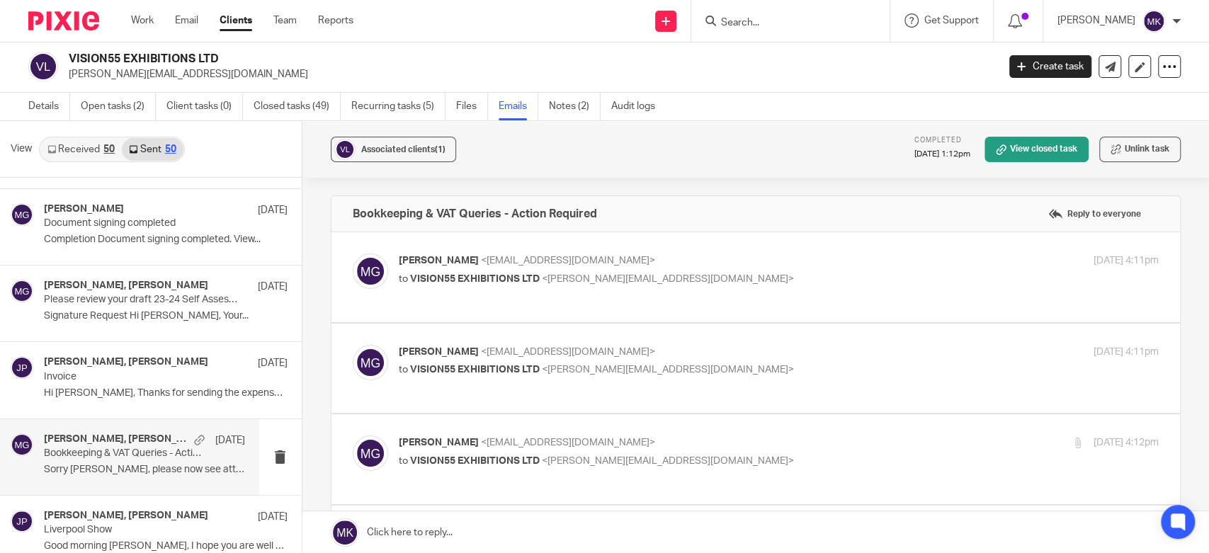
click at [638, 254] on p "[PERSON_NAME] <[EMAIL_ADDRESS][DOMAIN_NAME]>" at bounding box center [652, 261] width 507 height 15
checkbox input "true"
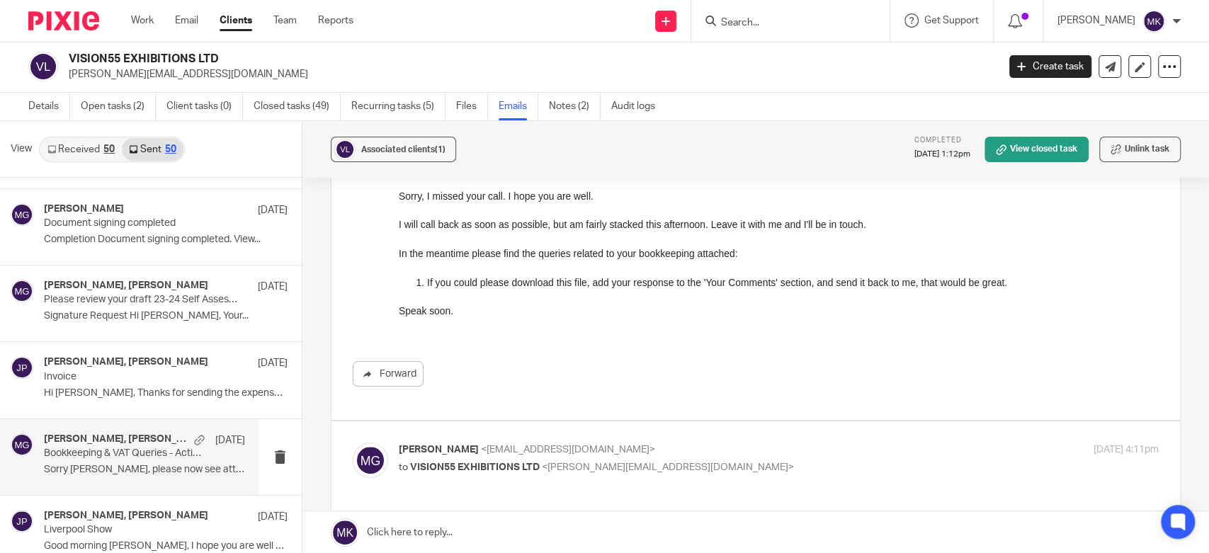
scroll to position [236, 0]
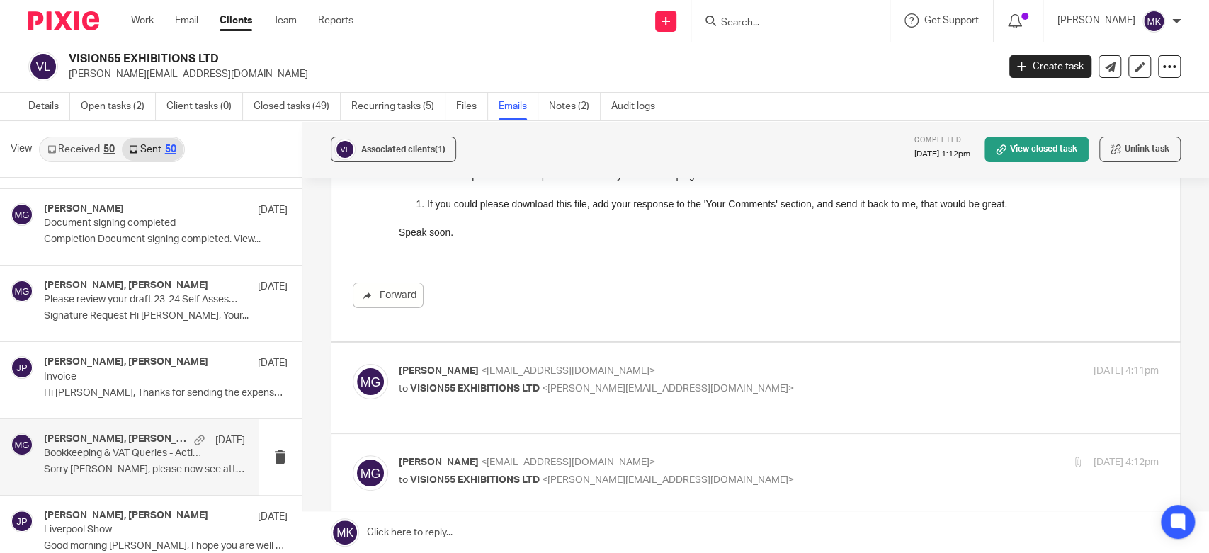
click at [724, 393] on p "to VISION55 EXHIBITIONS LTD <[PERSON_NAME][EMAIL_ADDRESS][DOMAIN_NAME]>" at bounding box center [652, 389] width 507 height 15
checkbox input "true"
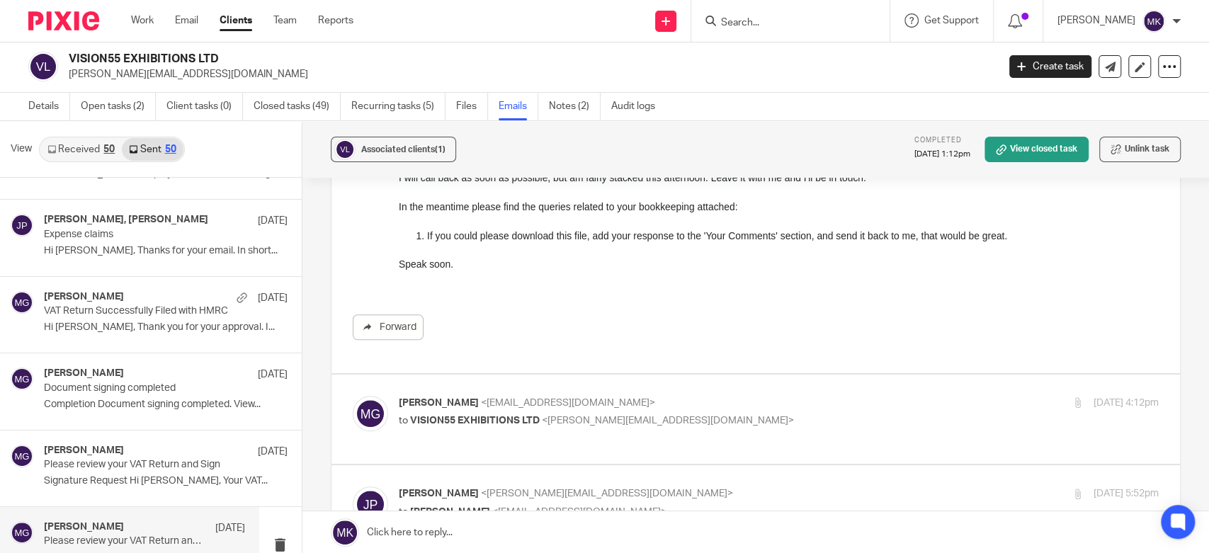
scroll to position [2125, 0]
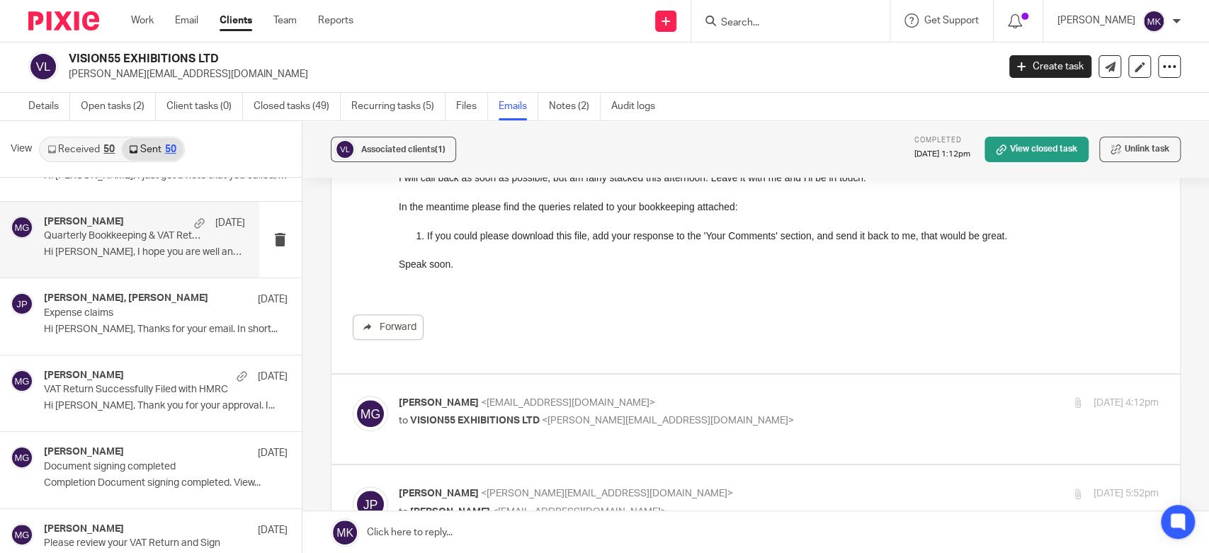
click at [147, 249] on p "Hi [PERSON_NAME], I hope you are well and having..." at bounding box center [144, 253] width 201 height 12
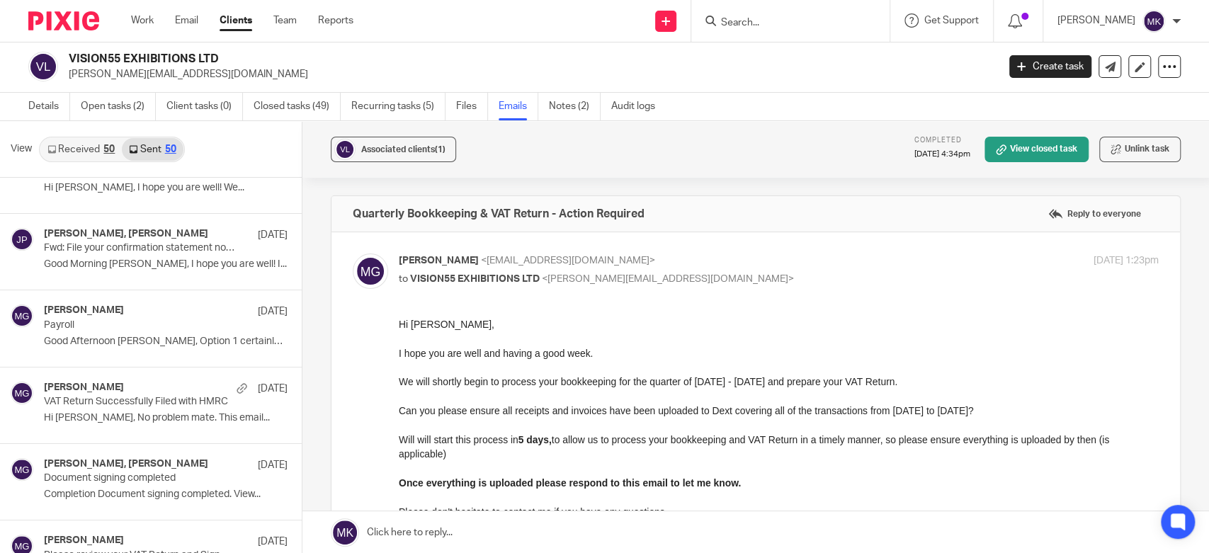
scroll to position [1574, 0]
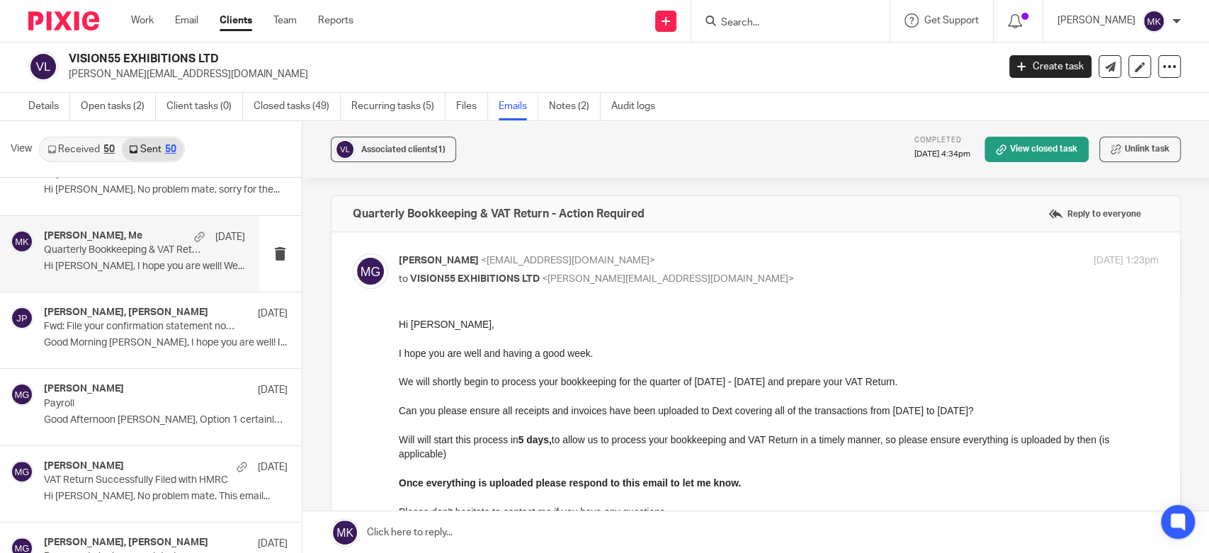
click at [174, 265] on p "Hi [PERSON_NAME], I hope you are well! We..." at bounding box center [144, 267] width 201 height 12
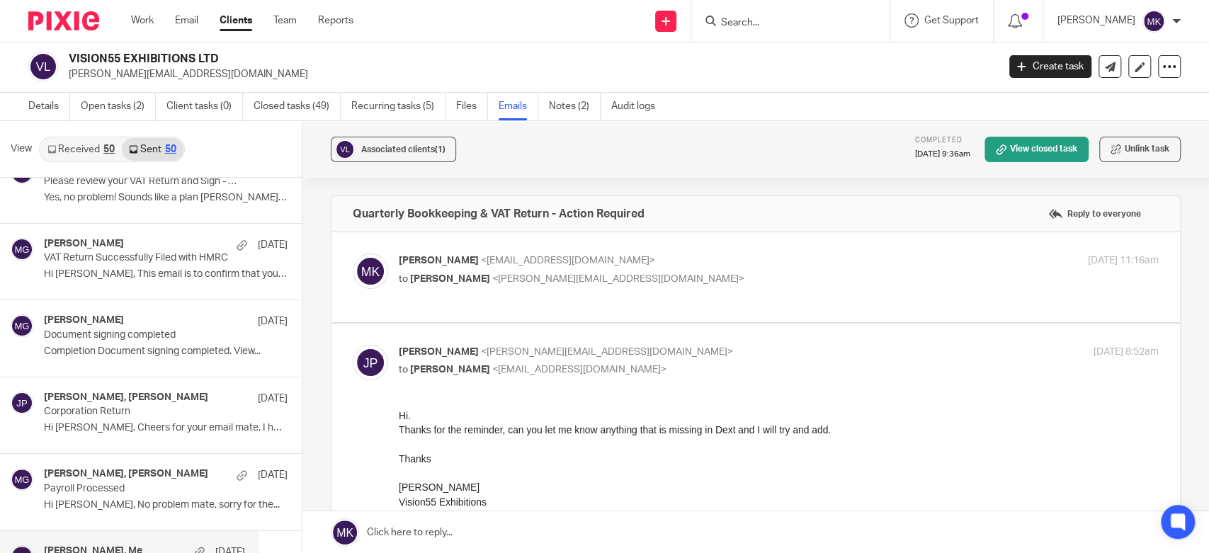
scroll to position [1180, 0]
